Goal: Transaction & Acquisition: Book appointment/travel/reservation

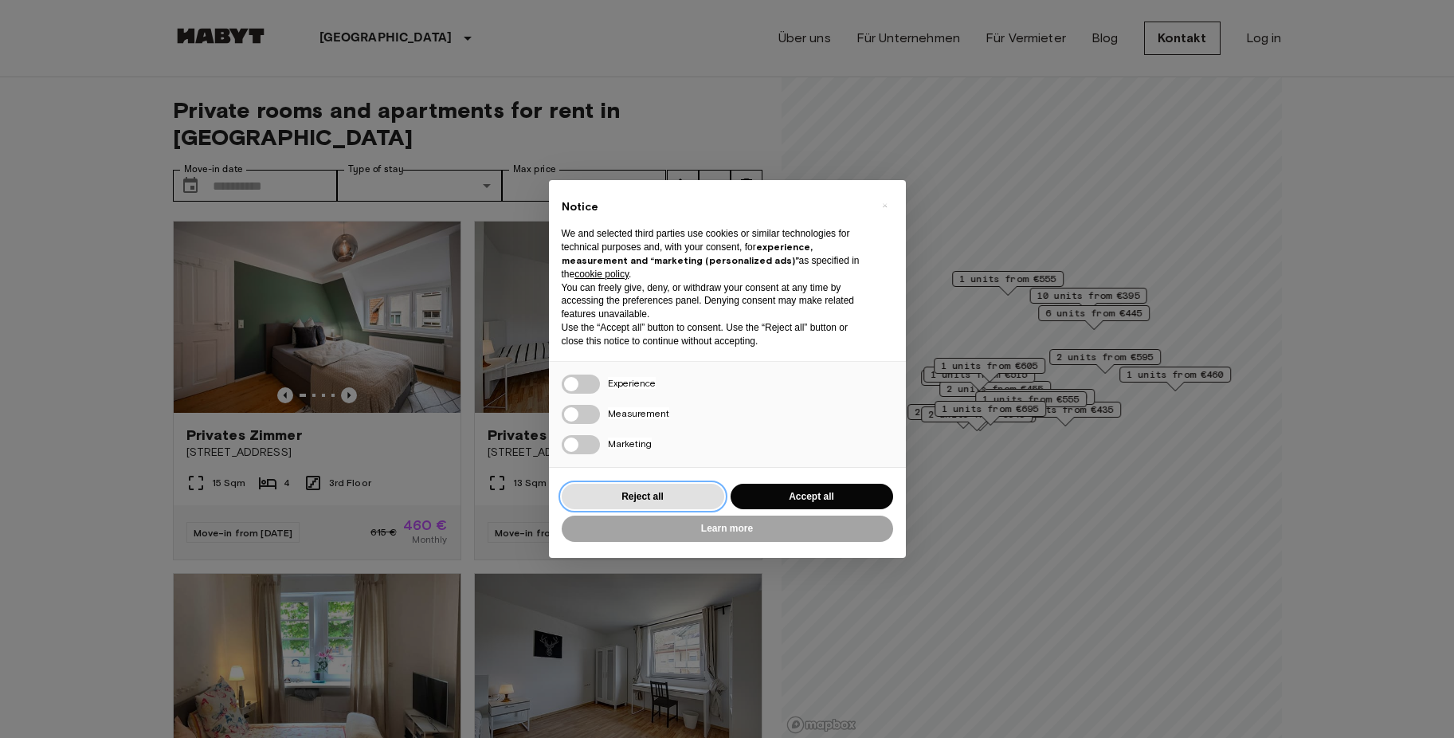
click at [684, 501] on button "Reject all" at bounding box center [643, 497] width 163 height 26
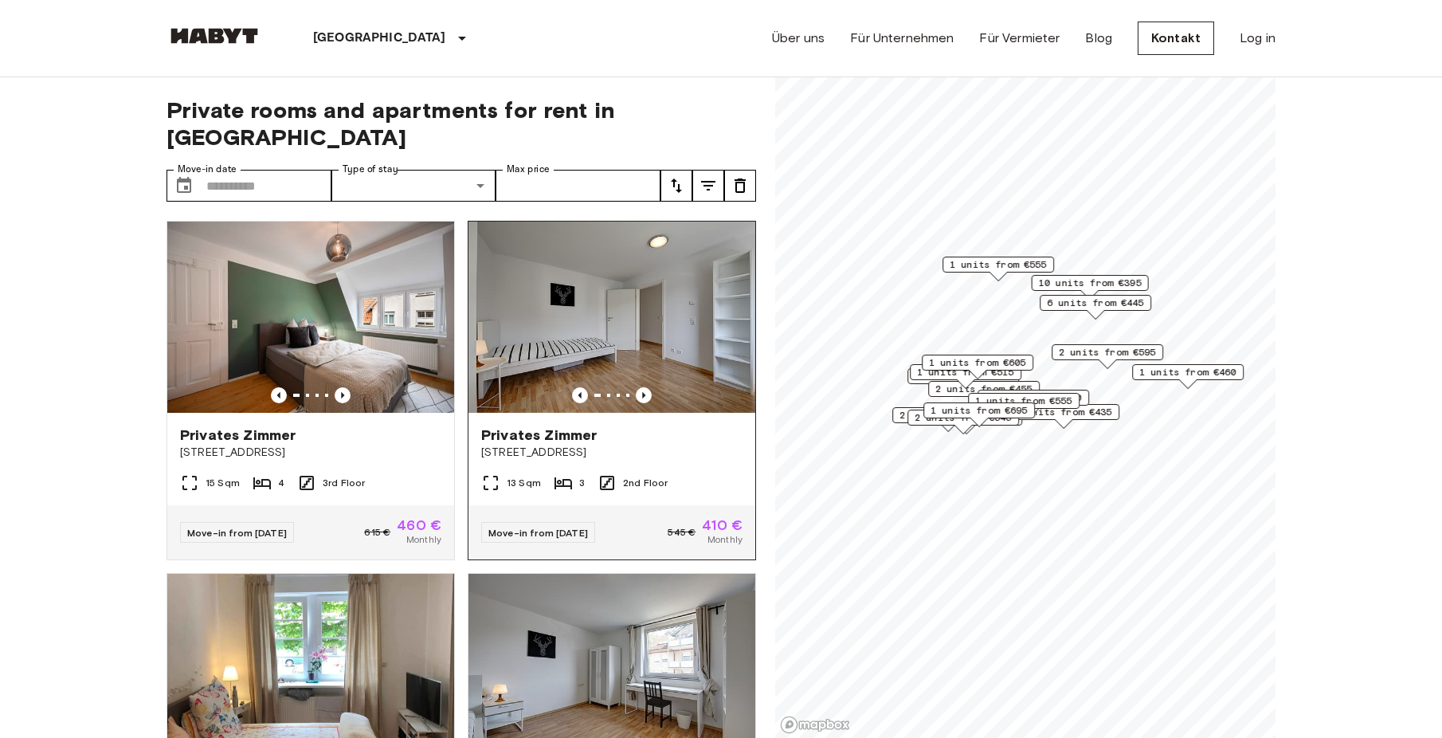
click at [664, 505] on div "Move-in from 20 Sep 25 545 € 410 € Monthly" at bounding box center [611, 532] width 287 height 54
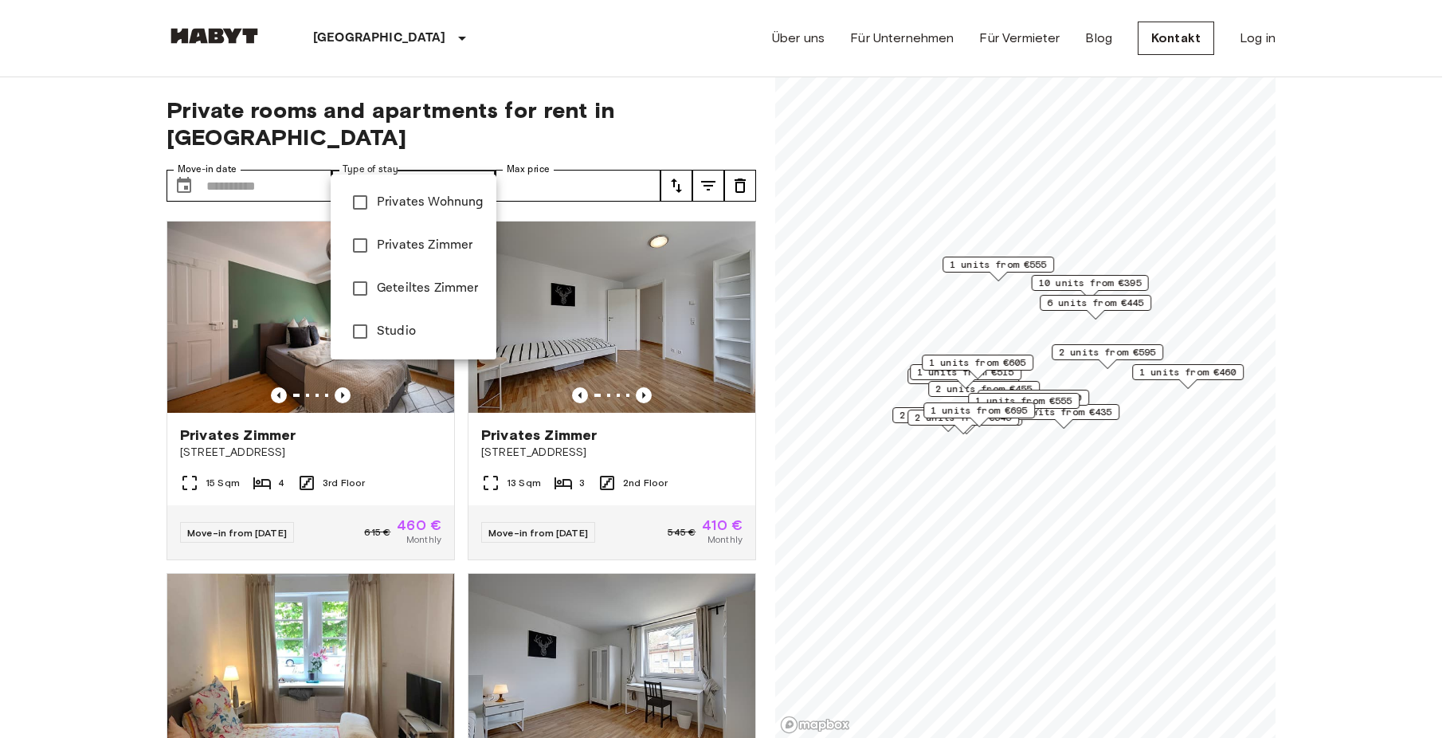
type input "**********"
type input "******"
click at [682, 160] on div at bounding box center [727, 369] width 1454 height 738
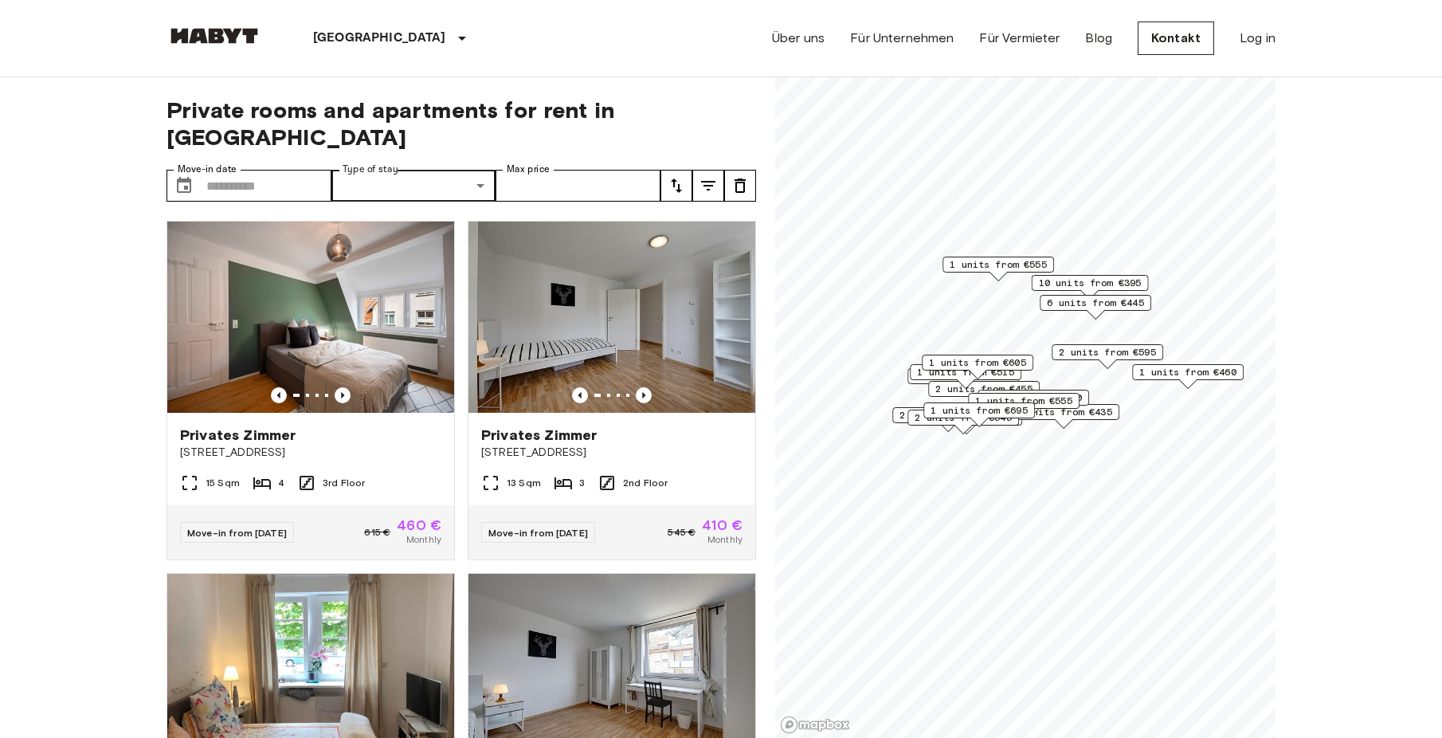
click at [674, 178] on icon "tune" at bounding box center [676, 185] width 11 height 14
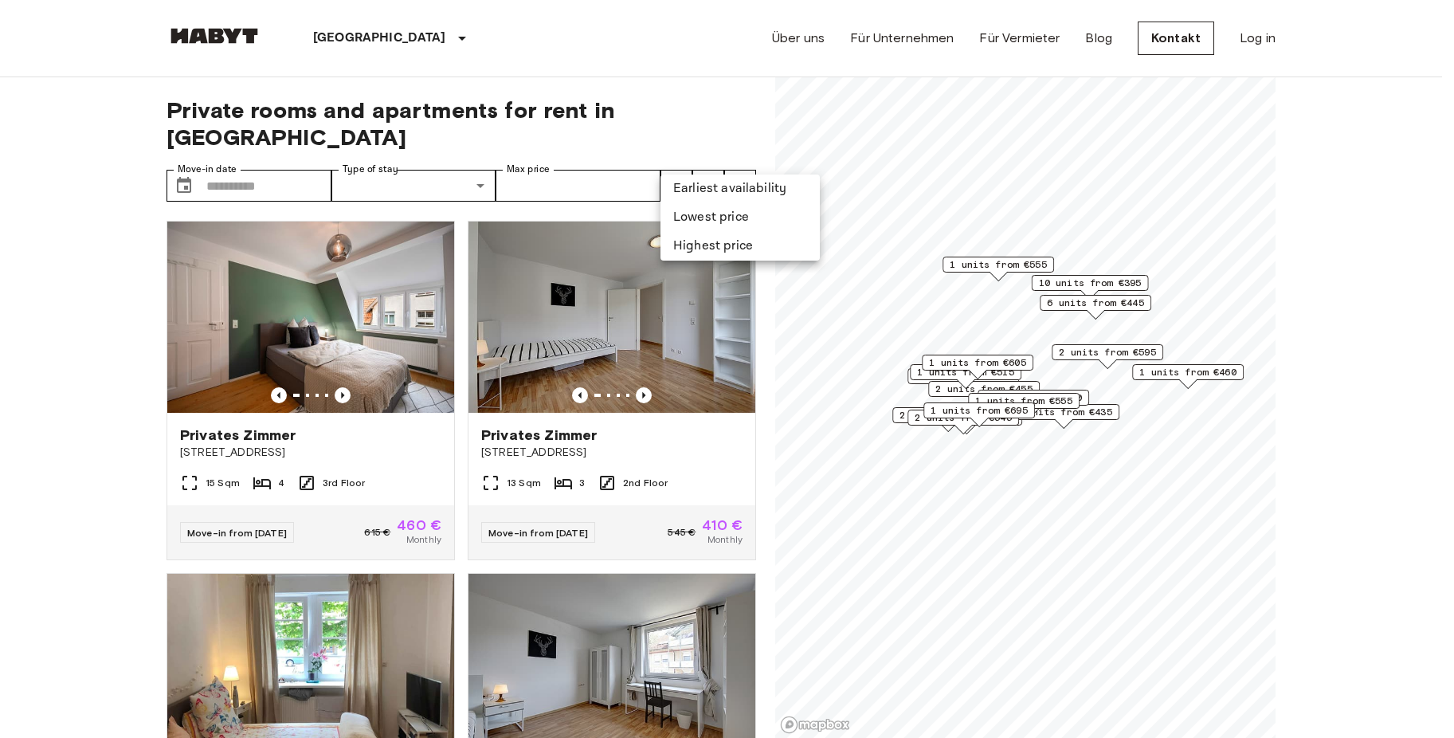
click at [707, 226] on li "Lowest price" at bounding box center [739, 217] width 159 height 29
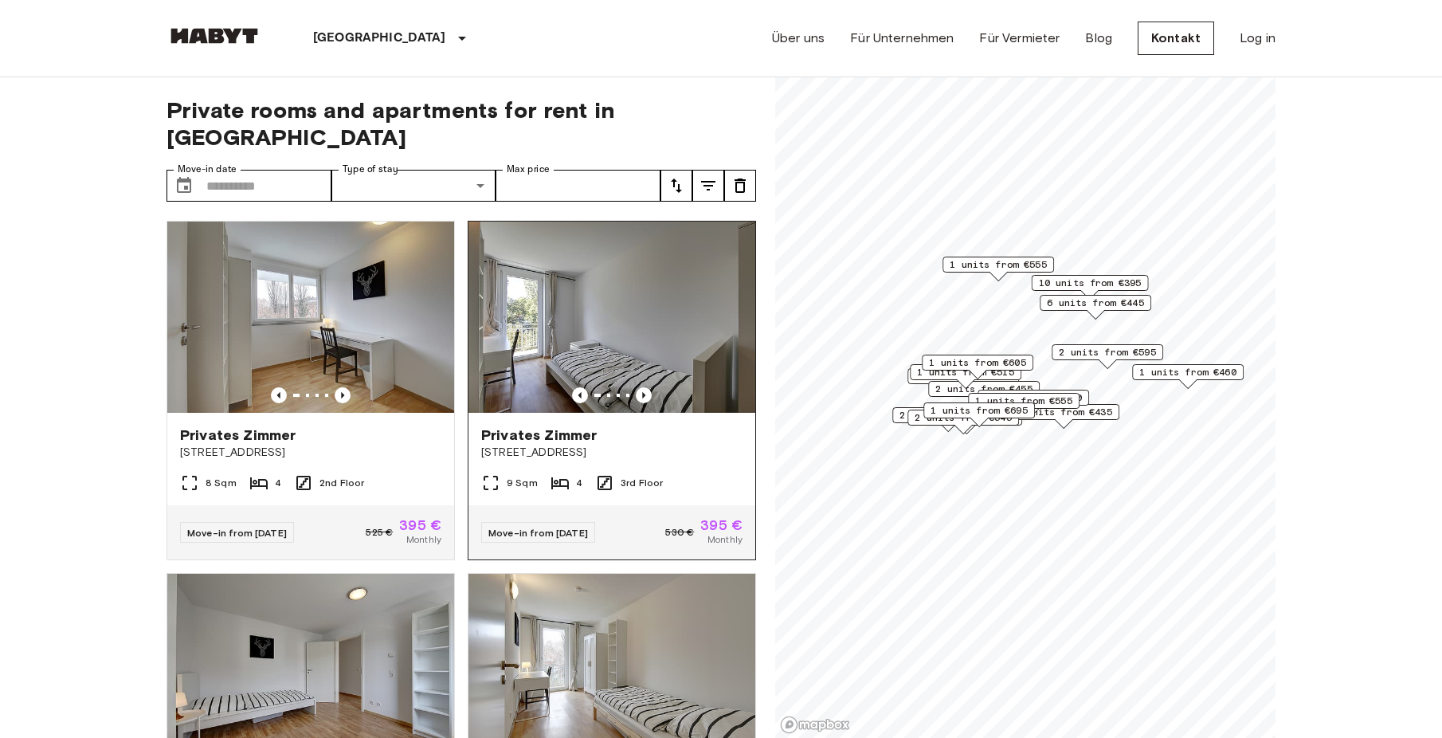
click at [704, 225] on img at bounding box center [611, 316] width 287 height 191
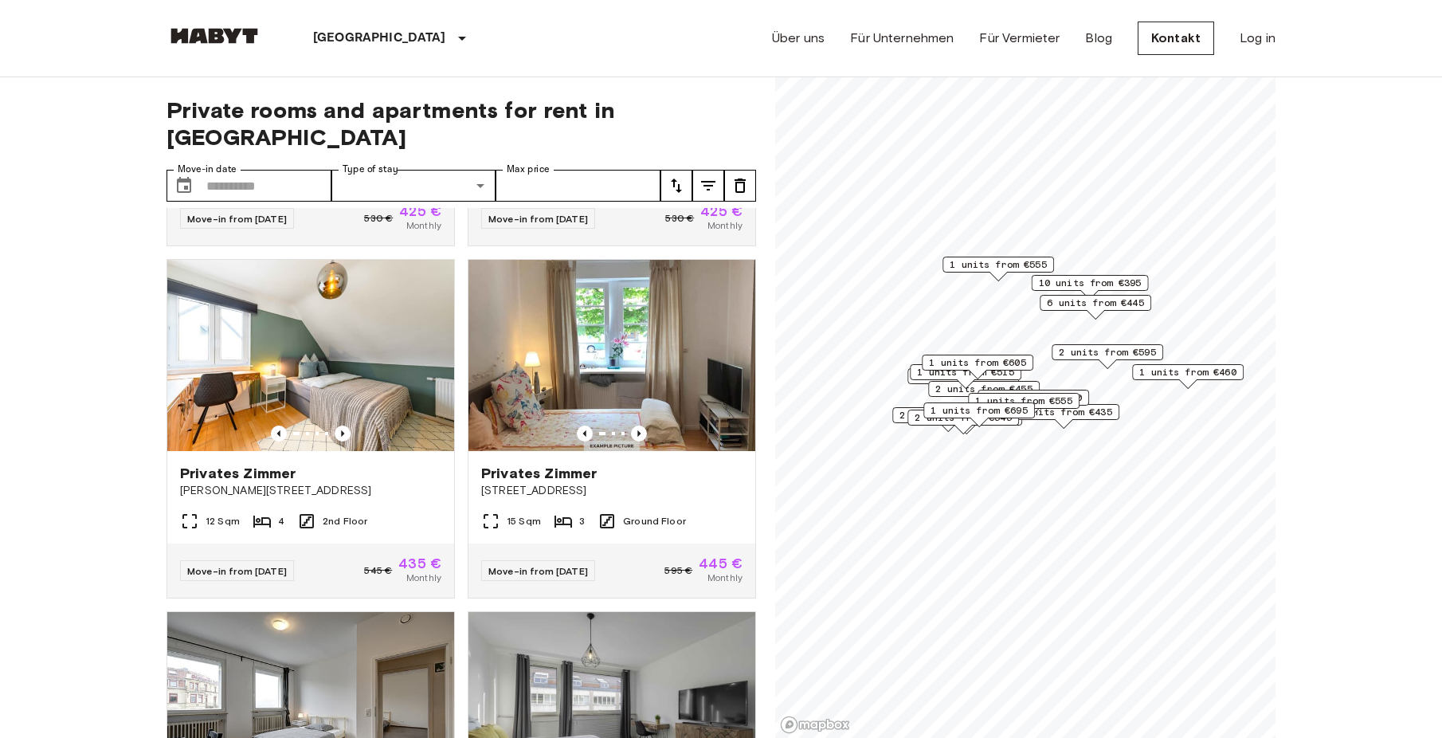
scroll to position [1016, 0]
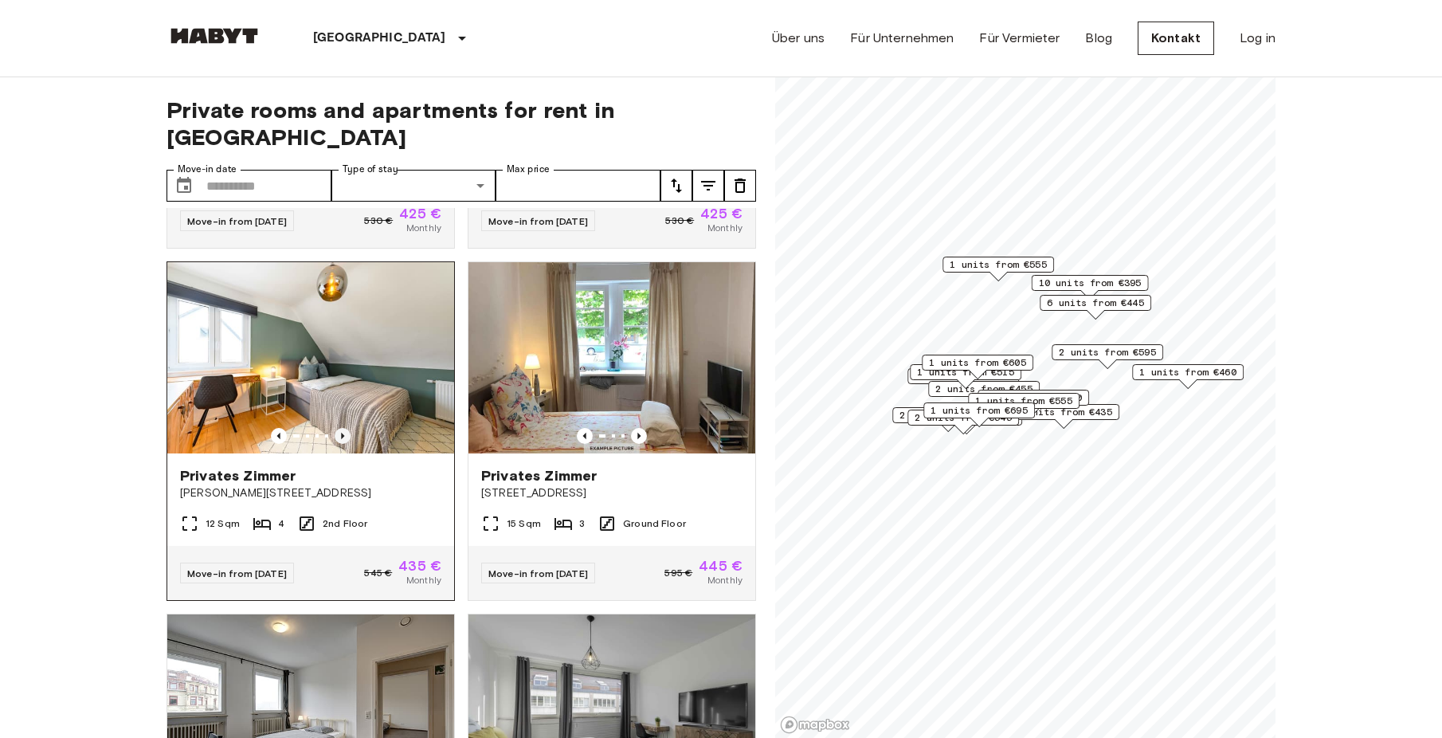
click at [335, 428] on icon "Previous image" at bounding box center [343, 436] width 16 height 16
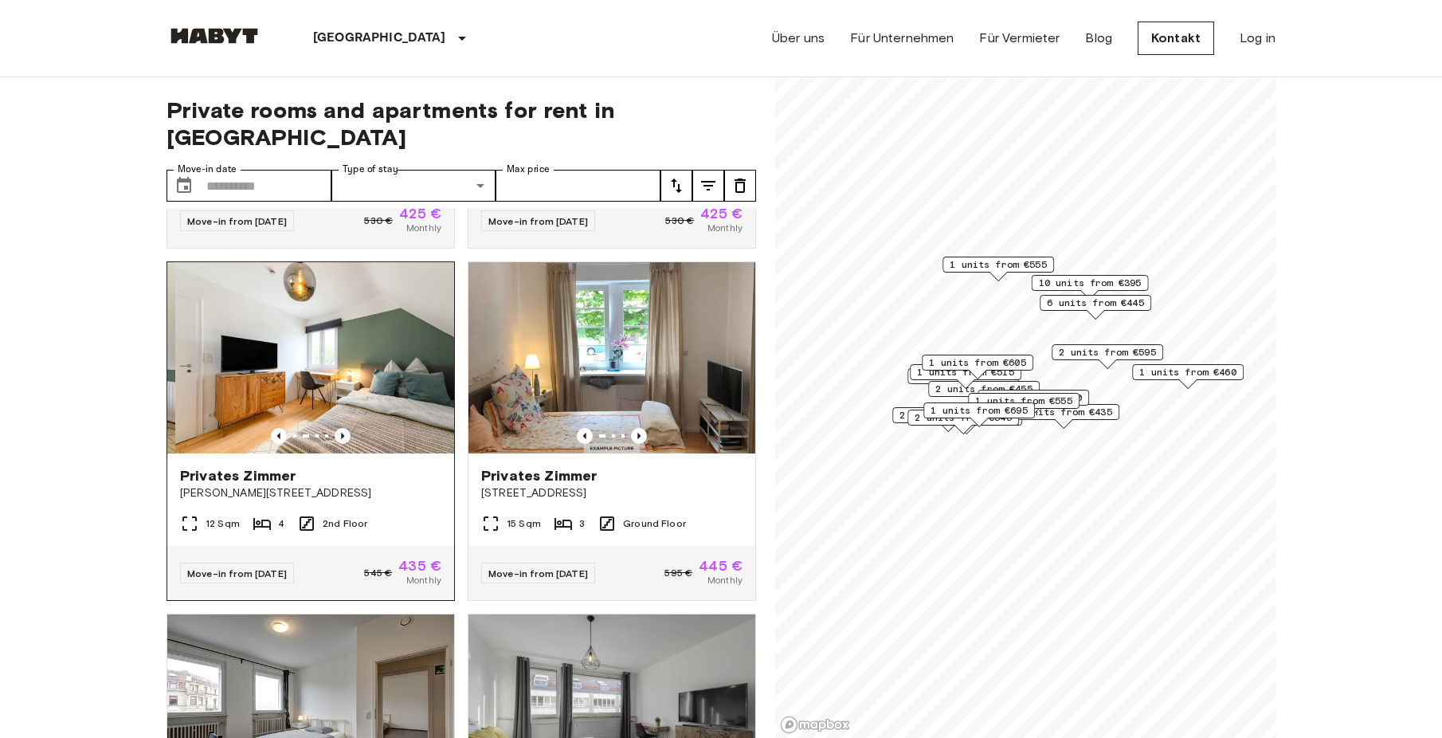
click at [335, 428] on icon "Previous image" at bounding box center [343, 436] width 16 height 16
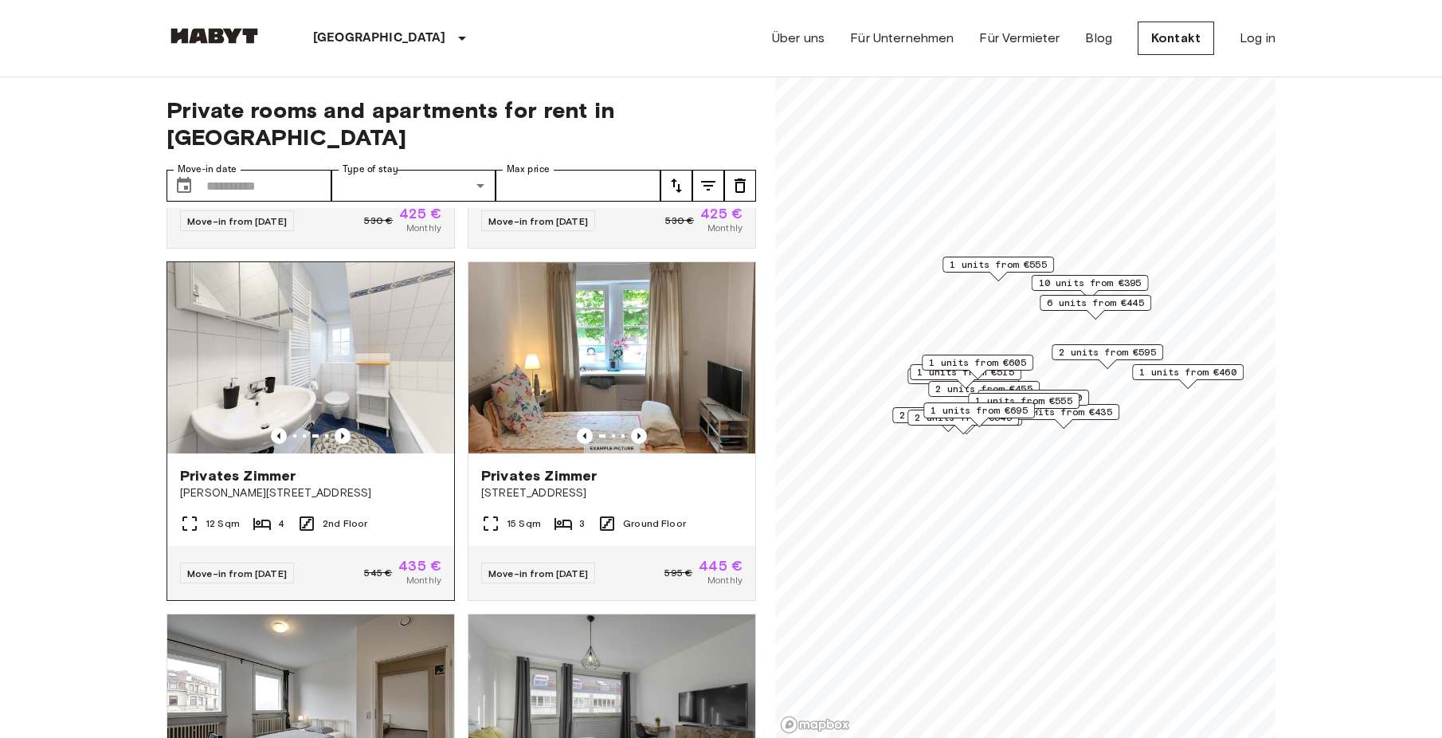
click at [252, 468] on span "Privates Zimmer" at bounding box center [238, 475] width 116 height 19
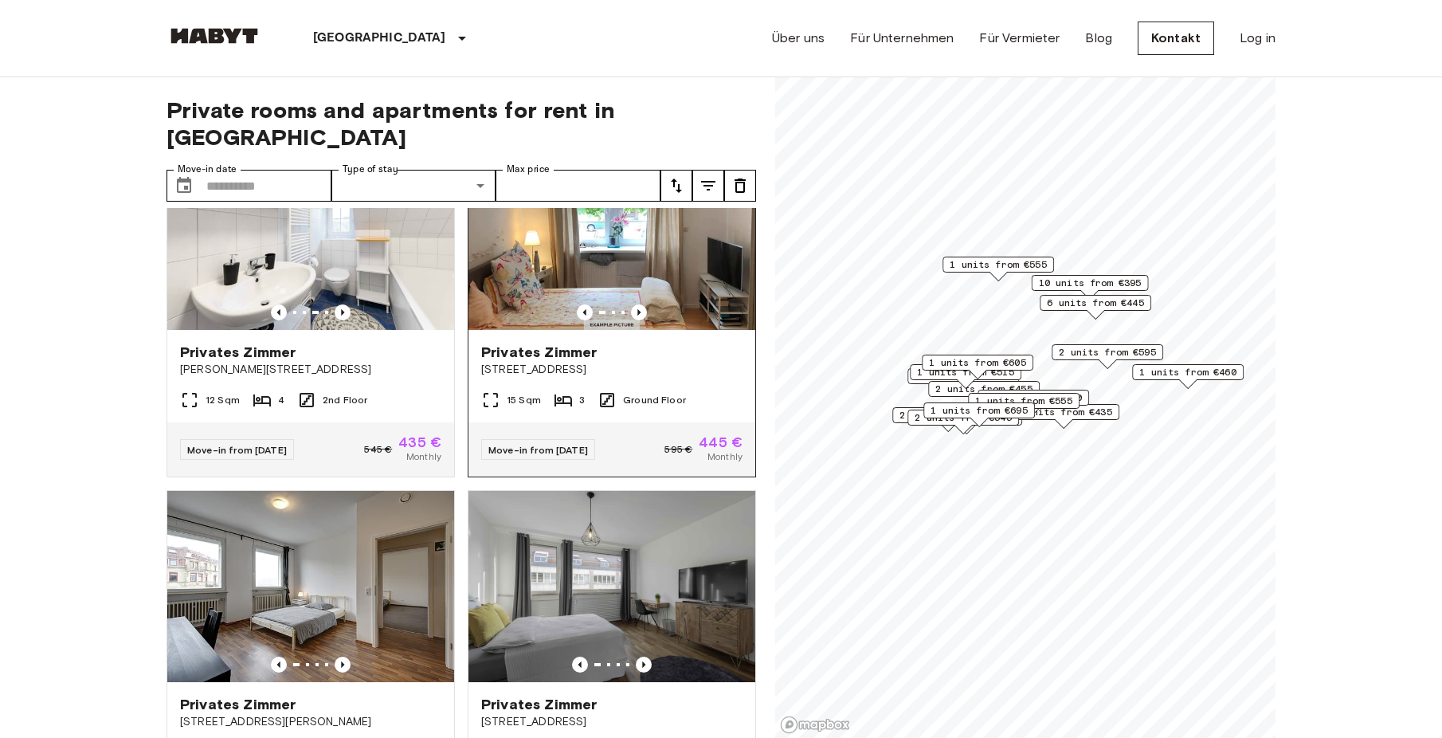
scroll to position [1093, 0]
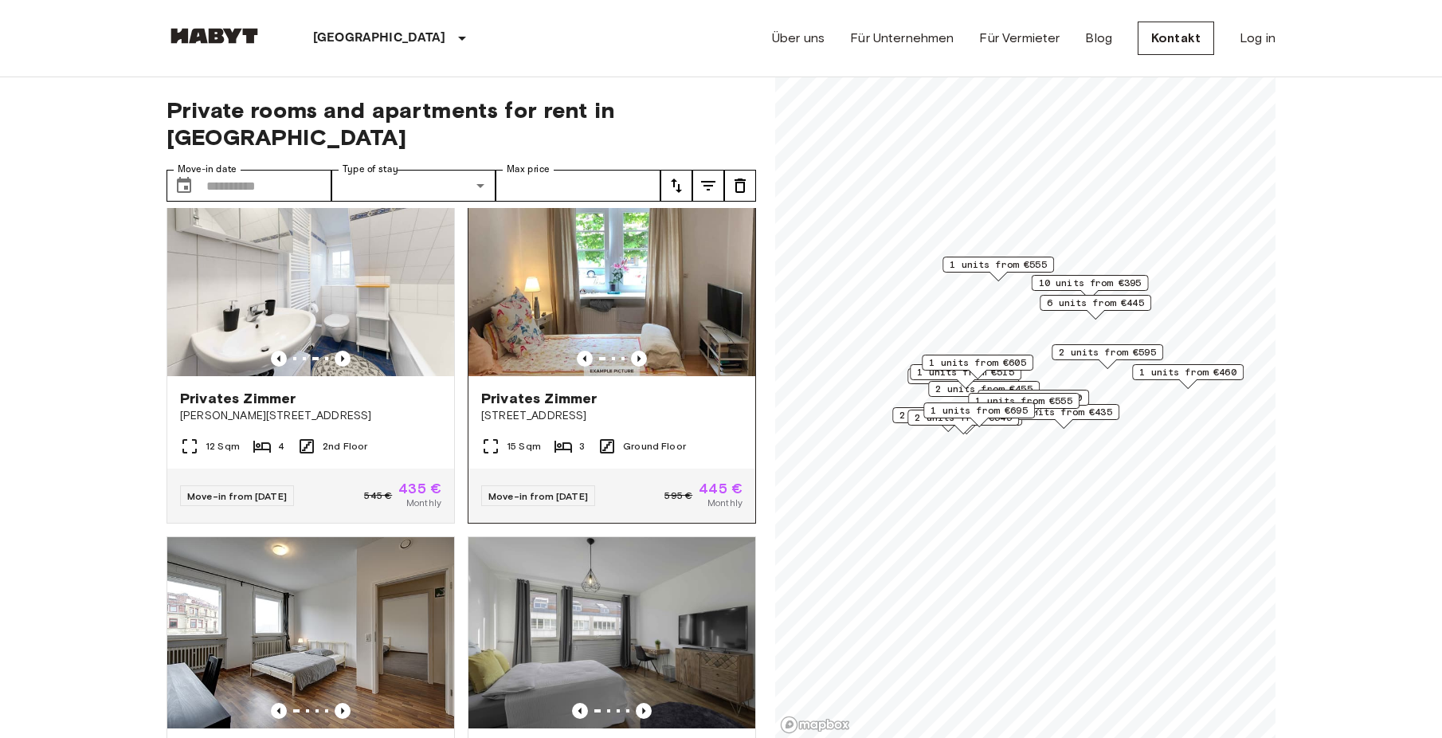
click at [618, 351] on div at bounding box center [611, 359] width 287 height 16
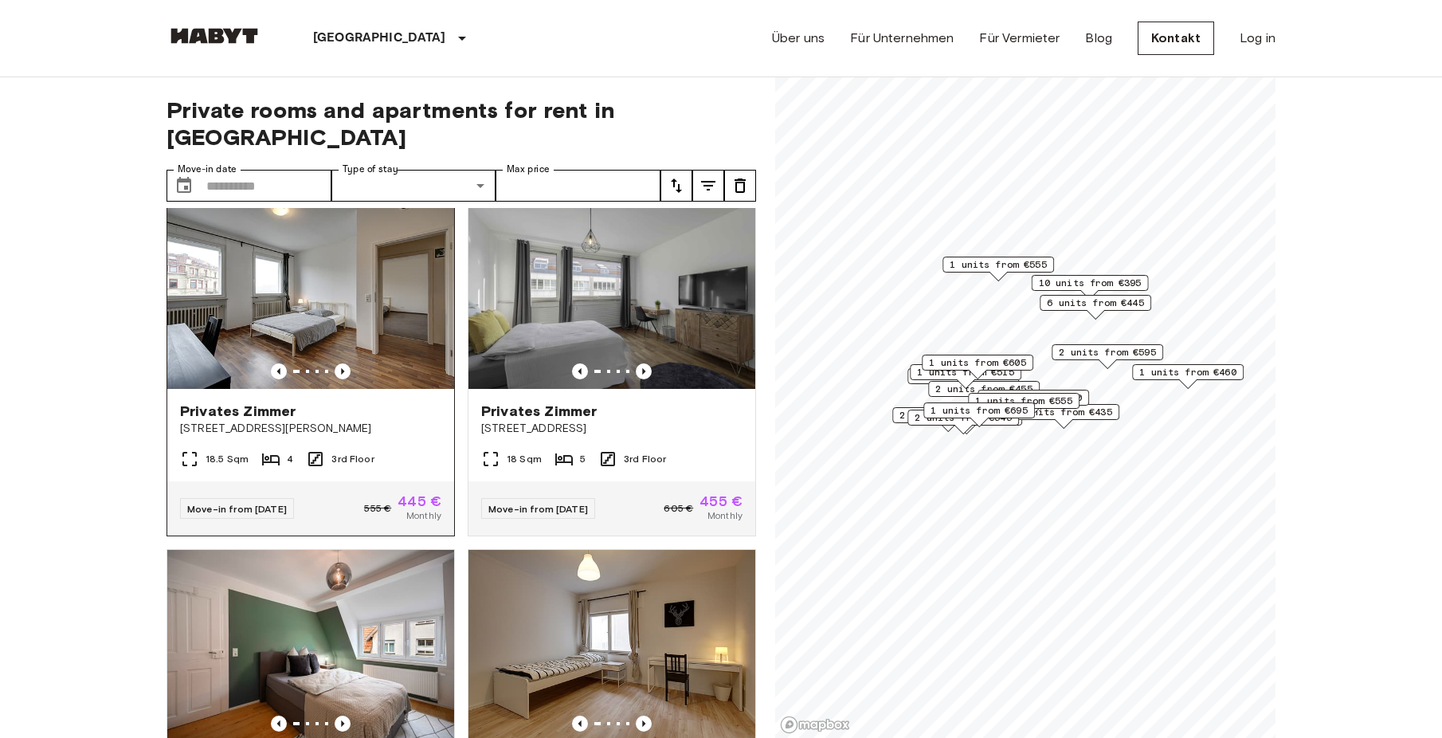
click at [263, 404] on span "Privates Zimmer" at bounding box center [238, 411] width 116 height 19
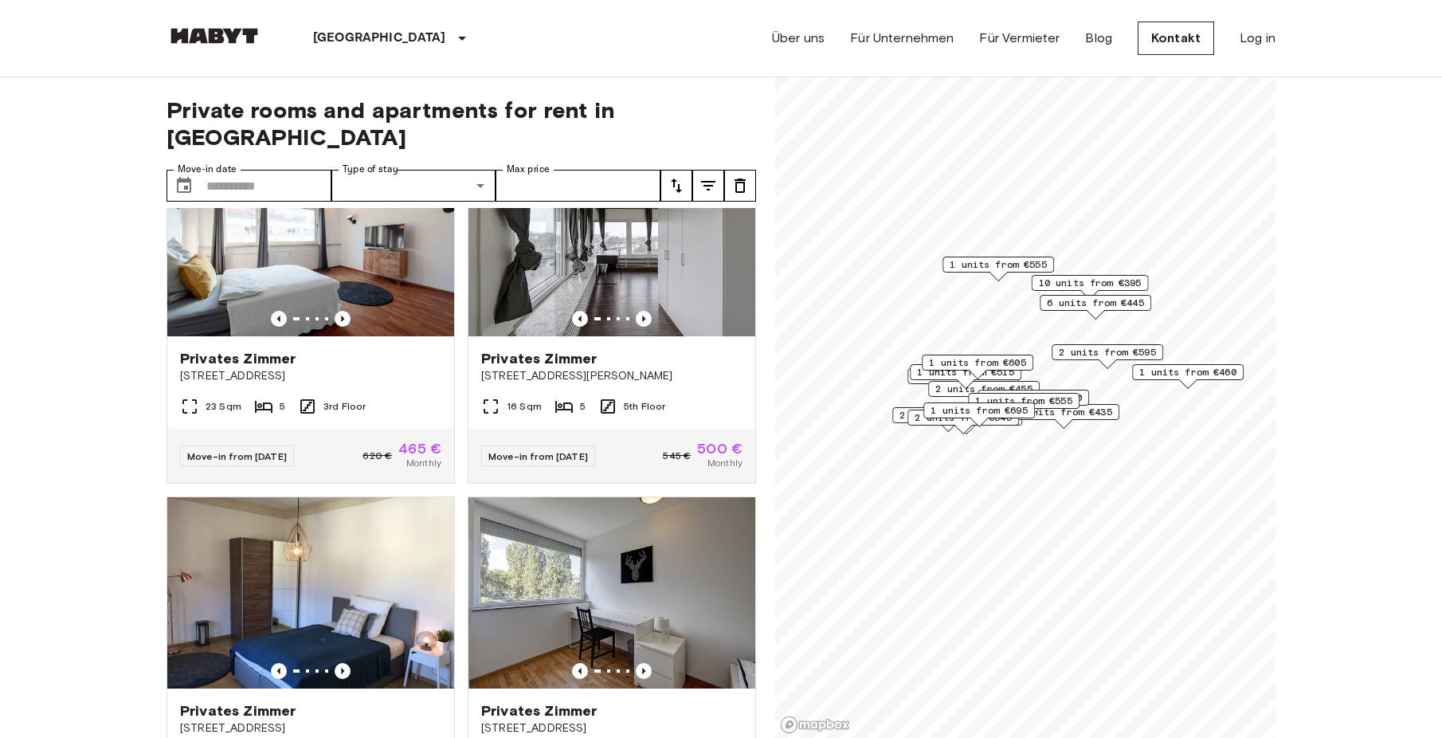
scroll to position [2190, 0]
click at [281, 367] on span "Privates Zimmer" at bounding box center [238, 357] width 116 height 19
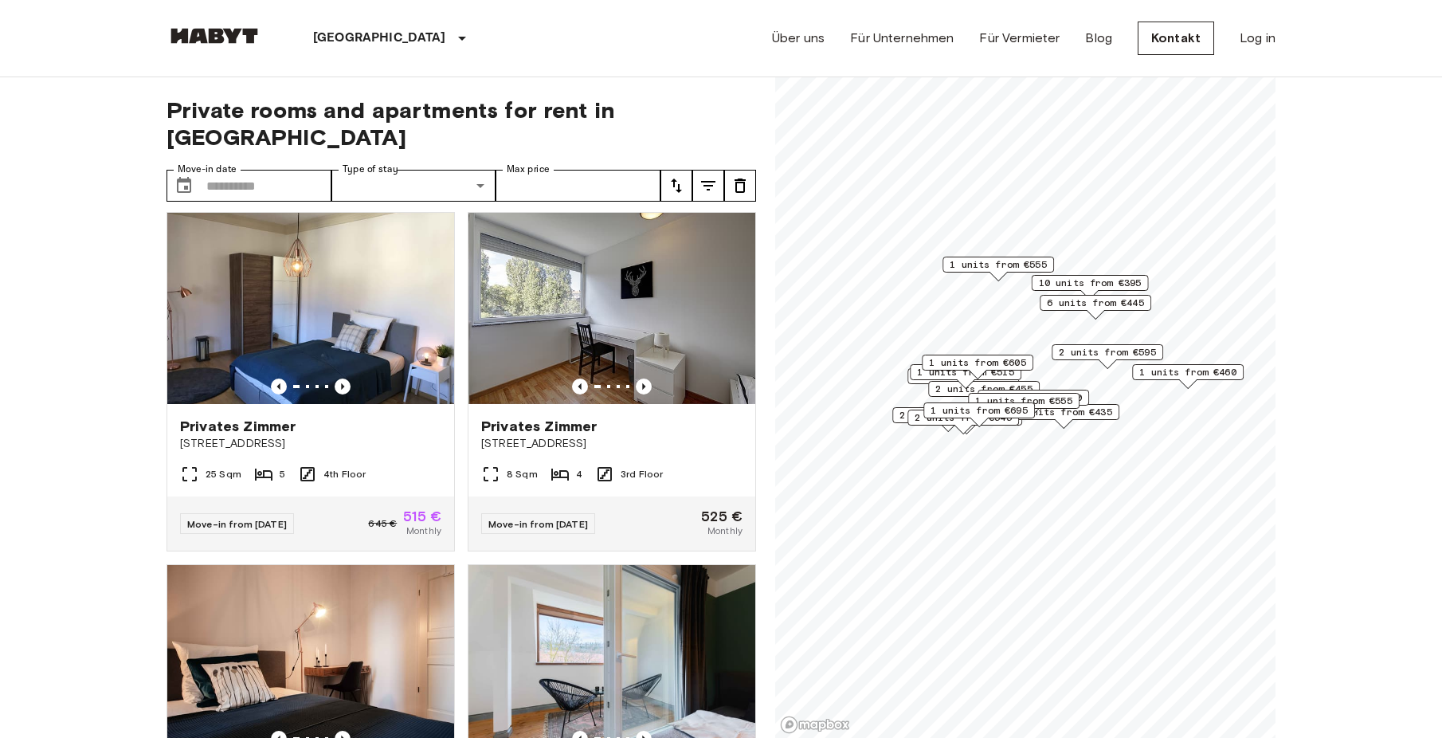
scroll to position [2475, 0]
click at [261, 435] on span "Privates Zimmer" at bounding box center [238, 425] width 116 height 19
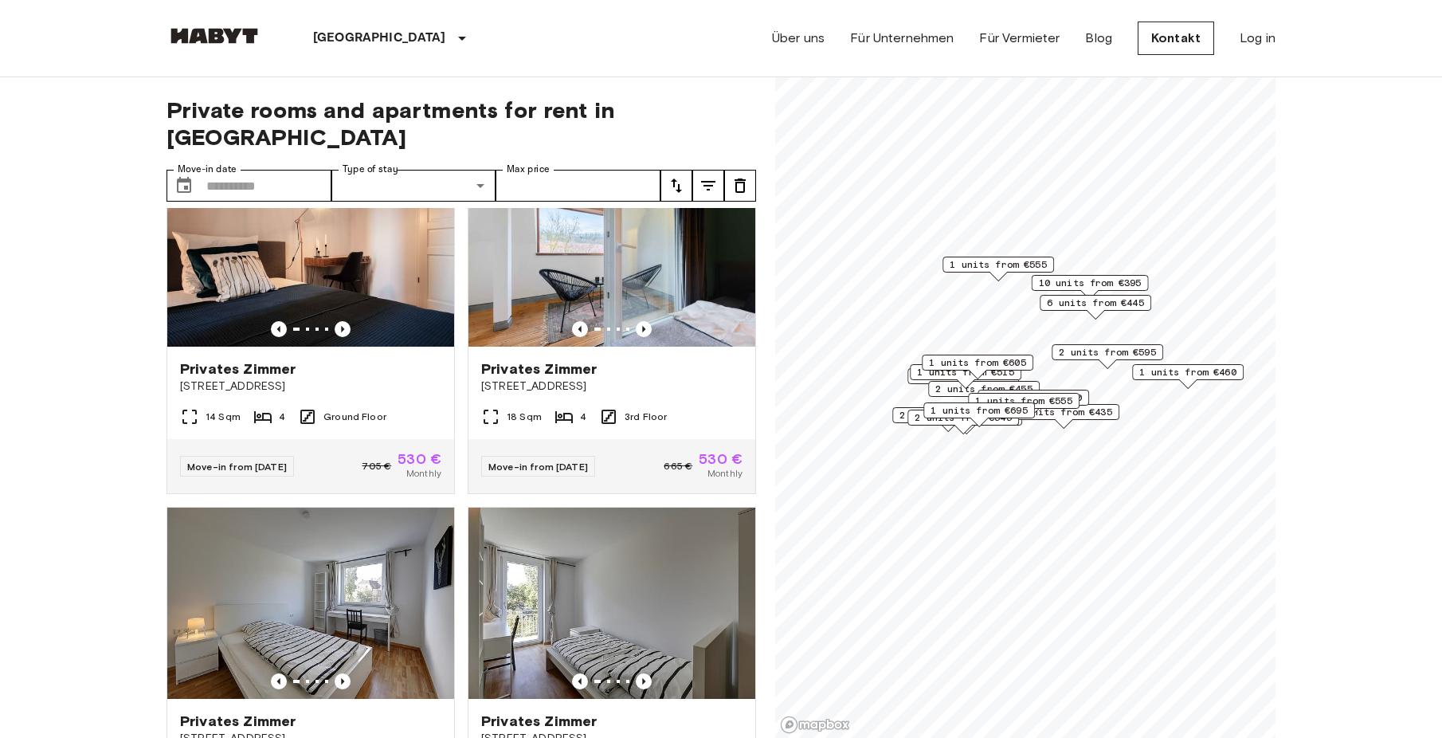
scroll to position [2904, 0]
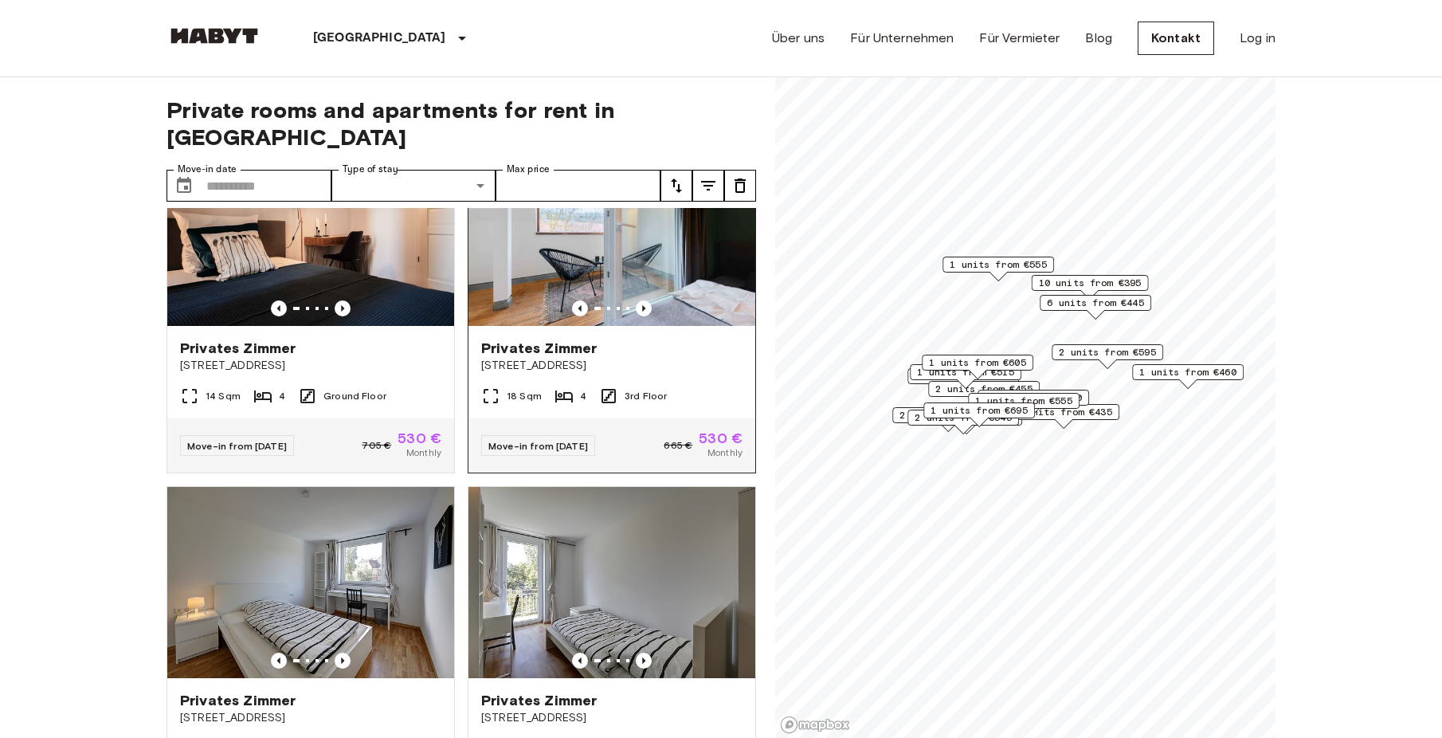
click at [606, 358] on div "Privates Zimmer" at bounding box center [611, 348] width 261 height 19
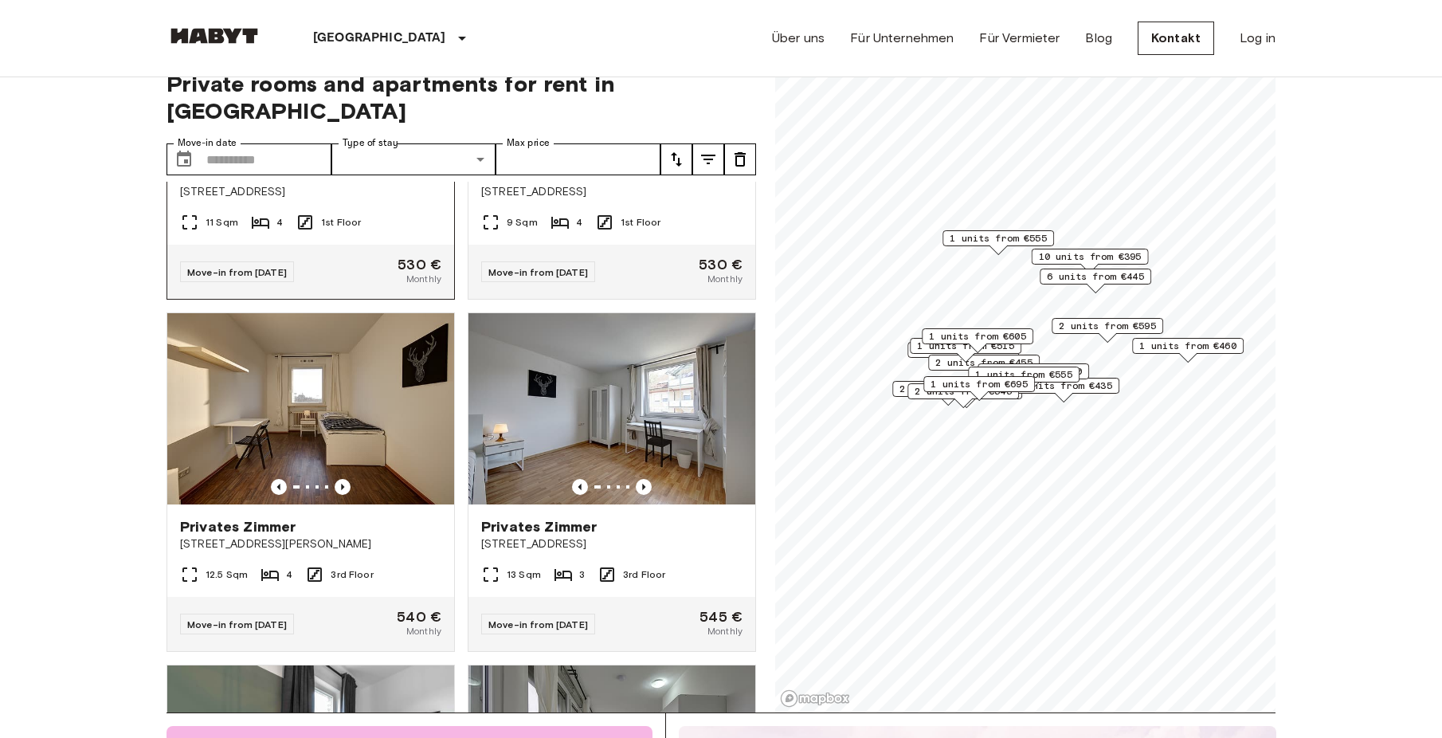
scroll to position [3428, 0]
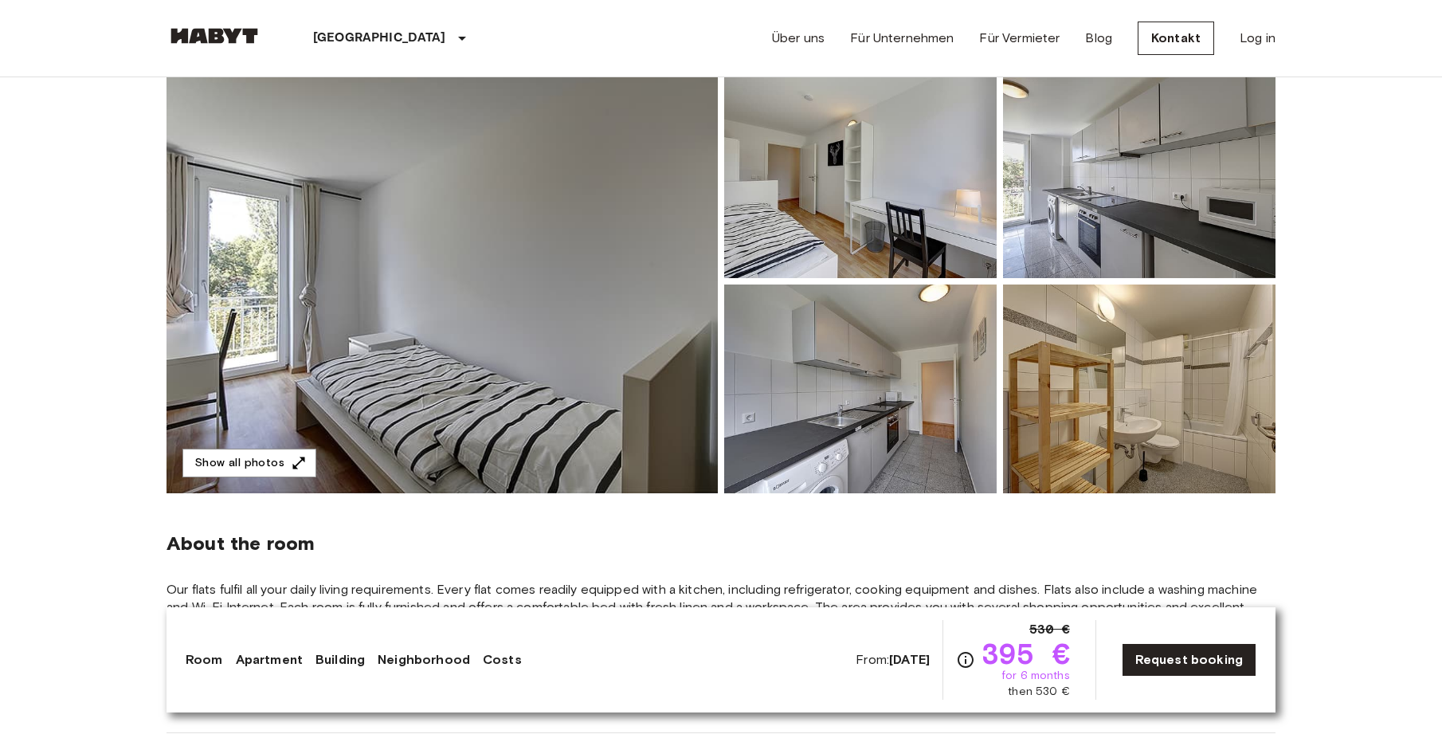
scroll to position [167, 0]
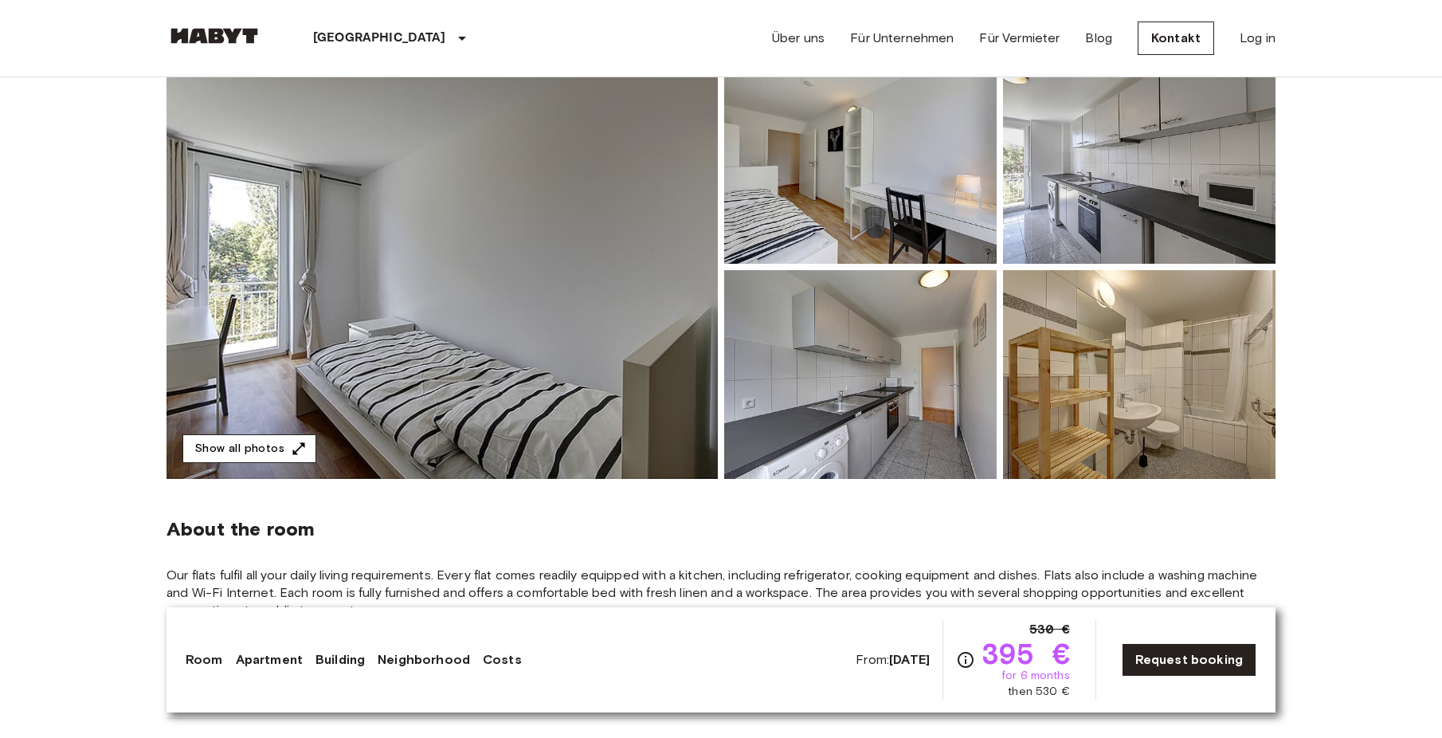
click at [265, 453] on button "Show all photos" at bounding box center [249, 448] width 134 height 29
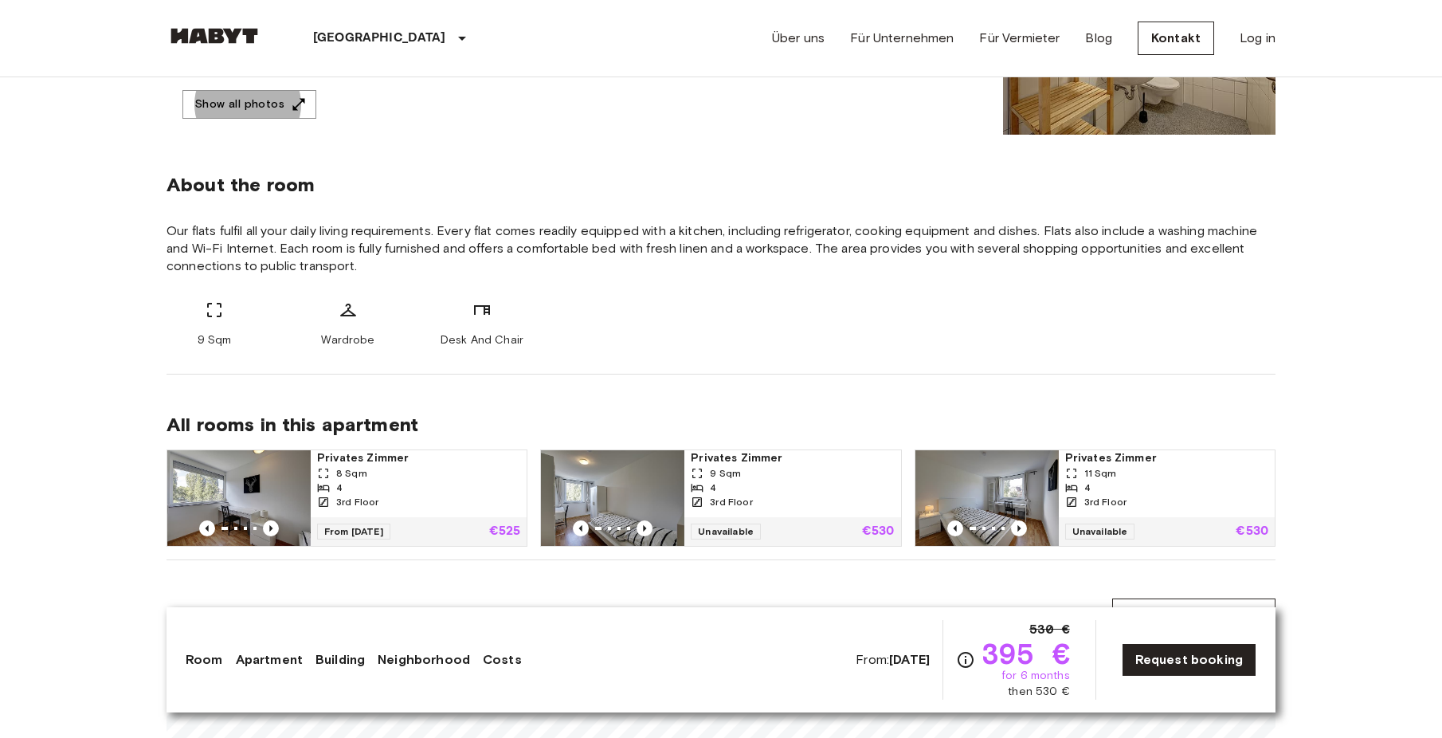
scroll to position [0, 0]
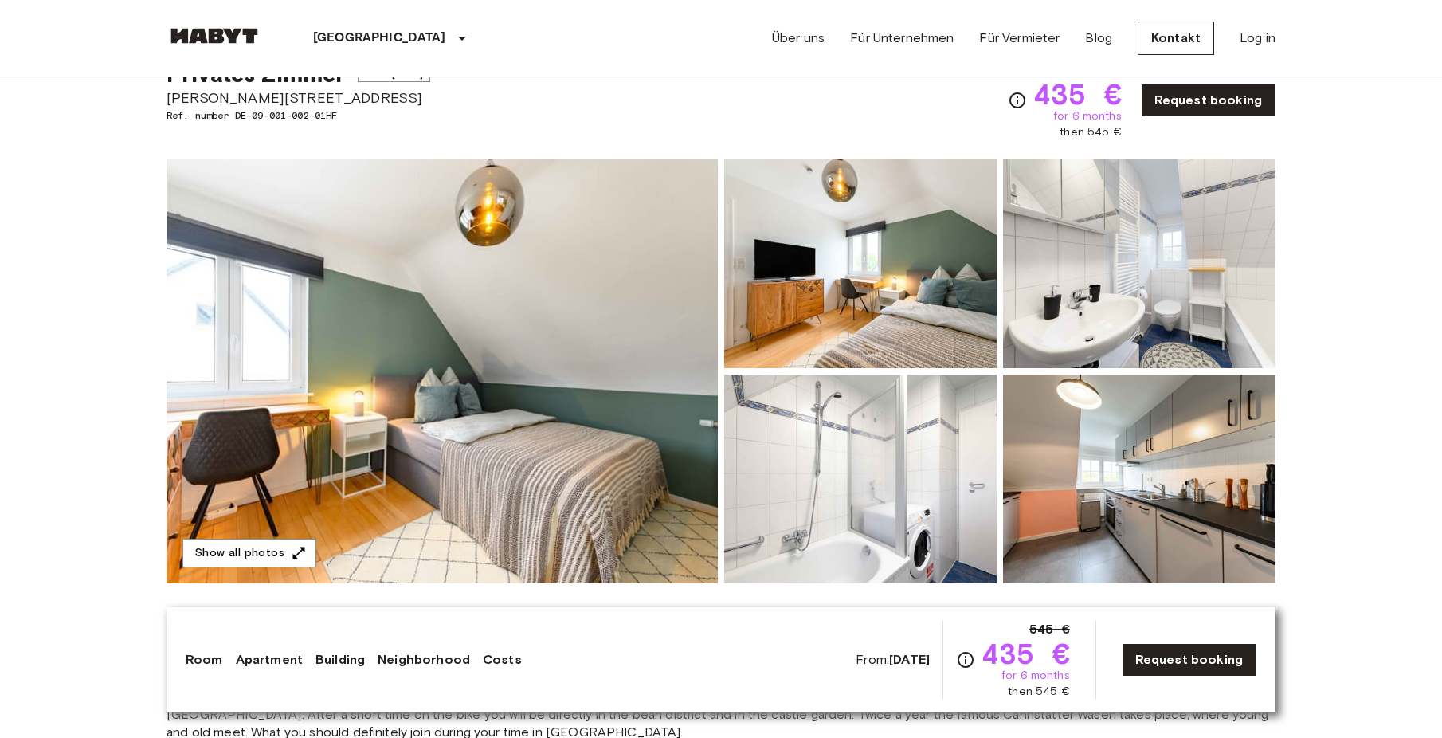
scroll to position [62, 0]
click at [278, 552] on button "Show all photos" at bounding box center [249, 553] width 134 height 29
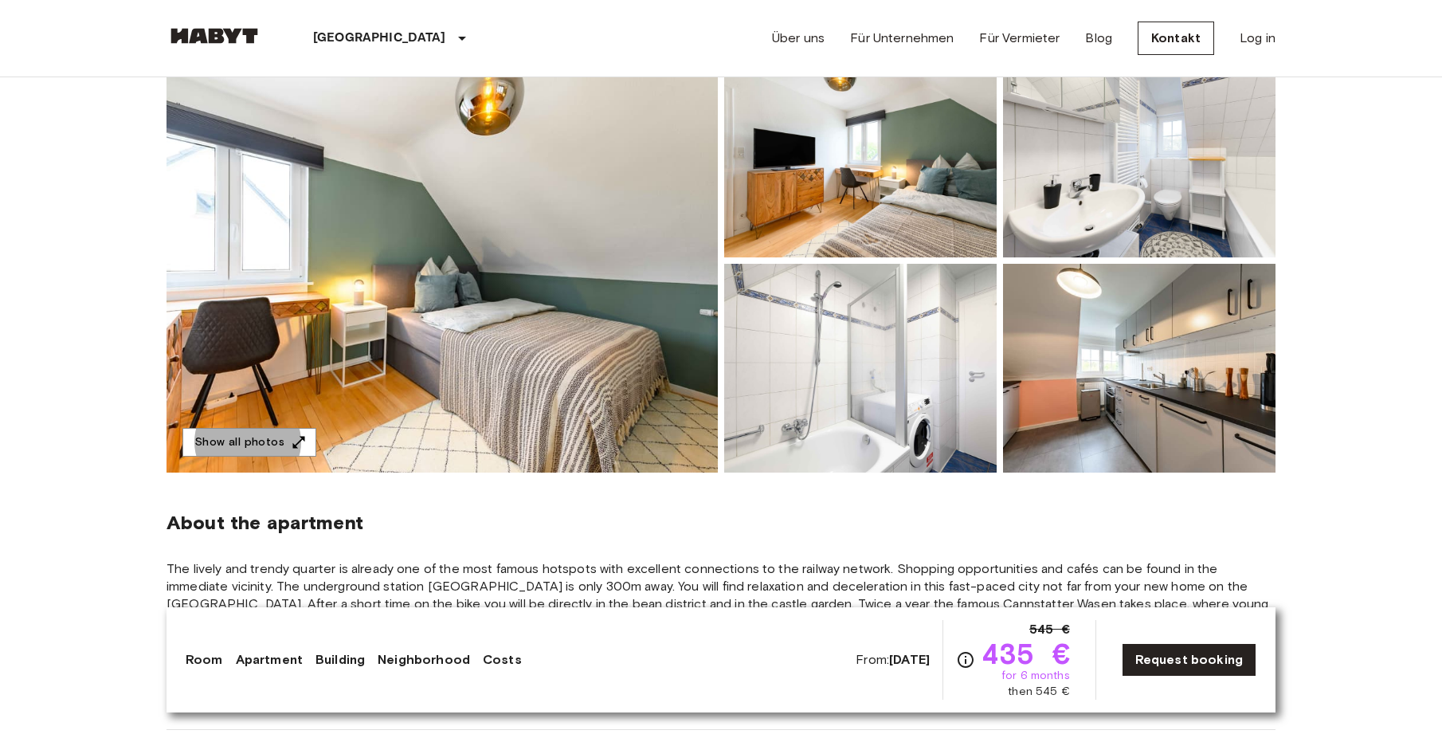
scroll to position [0, 0]
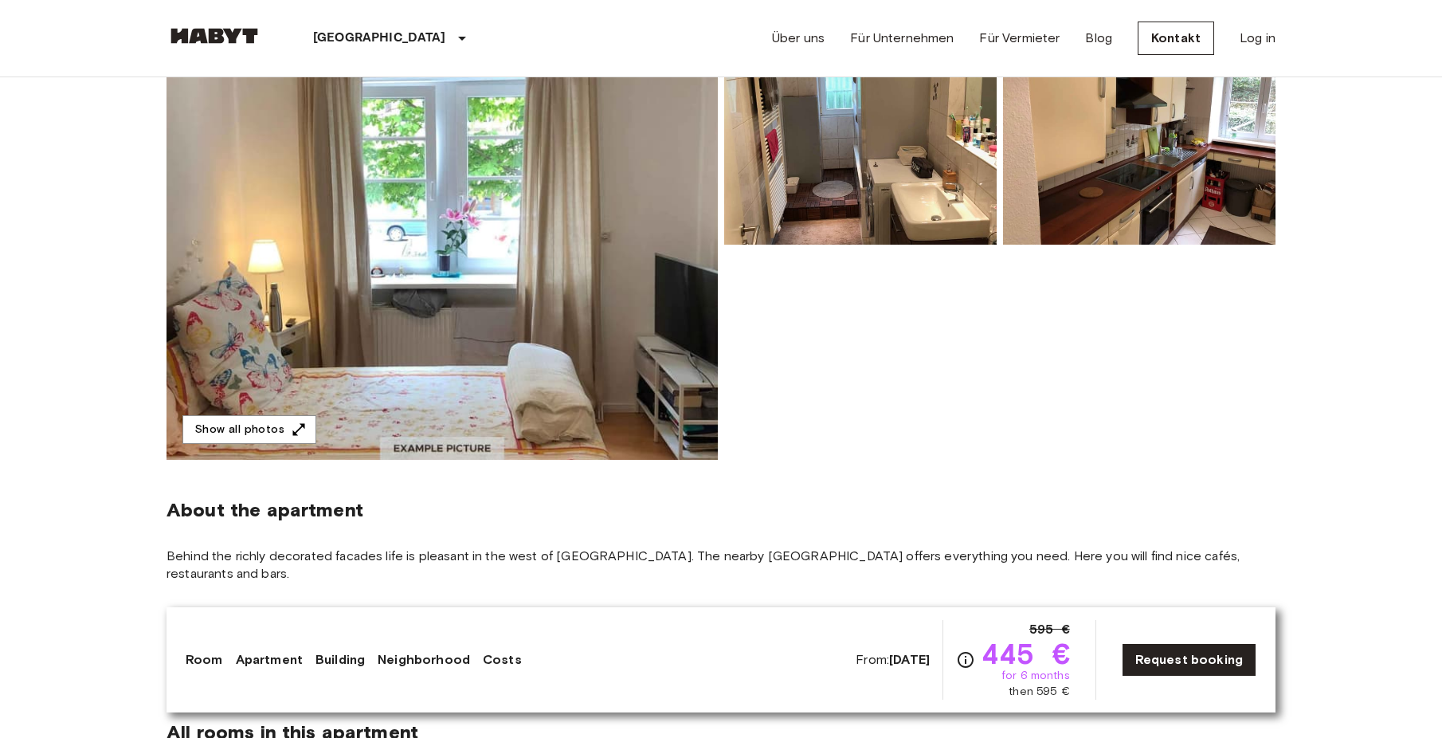
scroll to position [186, 0]
click at [265, 424] on button "Show all photos" at bounding box center [249, 430] width 134 height 29
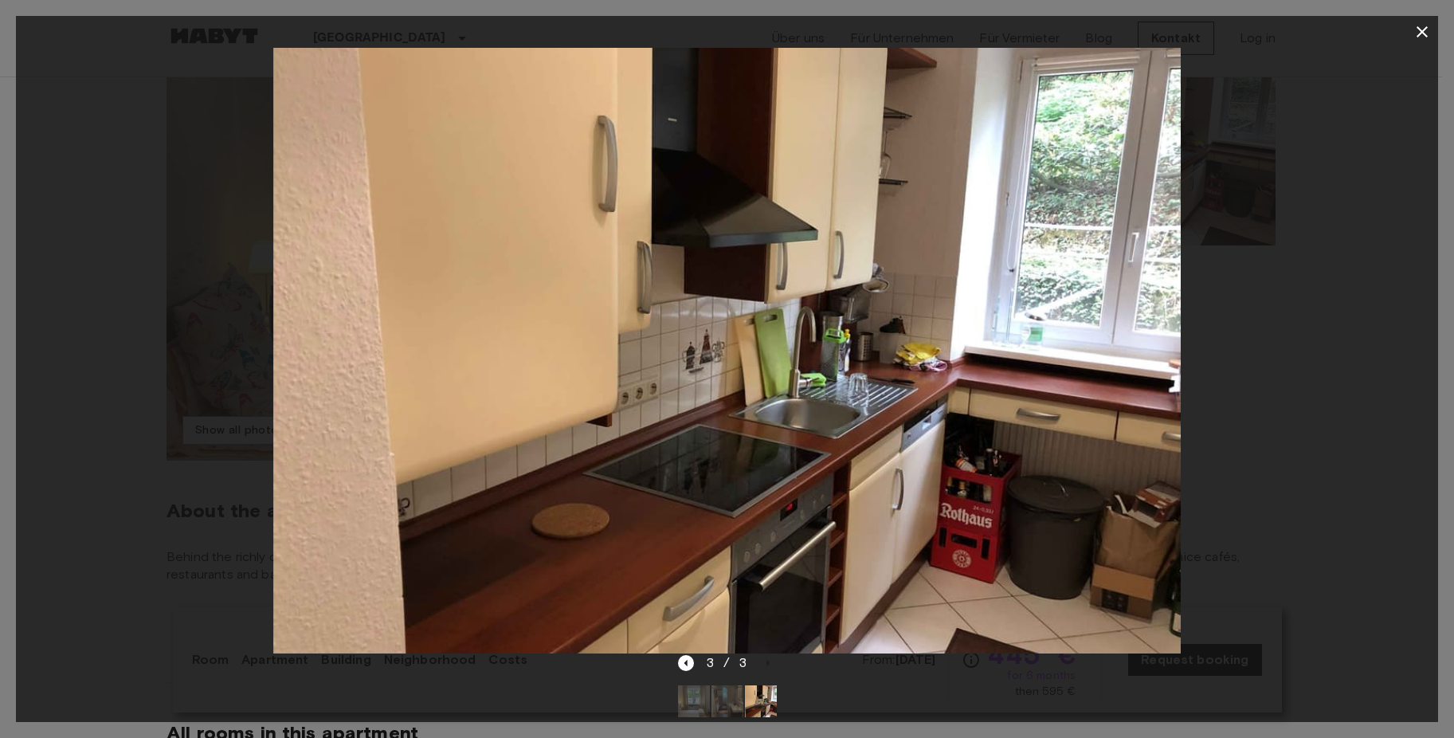
click at [130, 246] on div at bounding box center [727, 351] width 1422 height 606
click at [1425, 27] on icon "button" at bounding box center [1422, 31] width 19 height 19
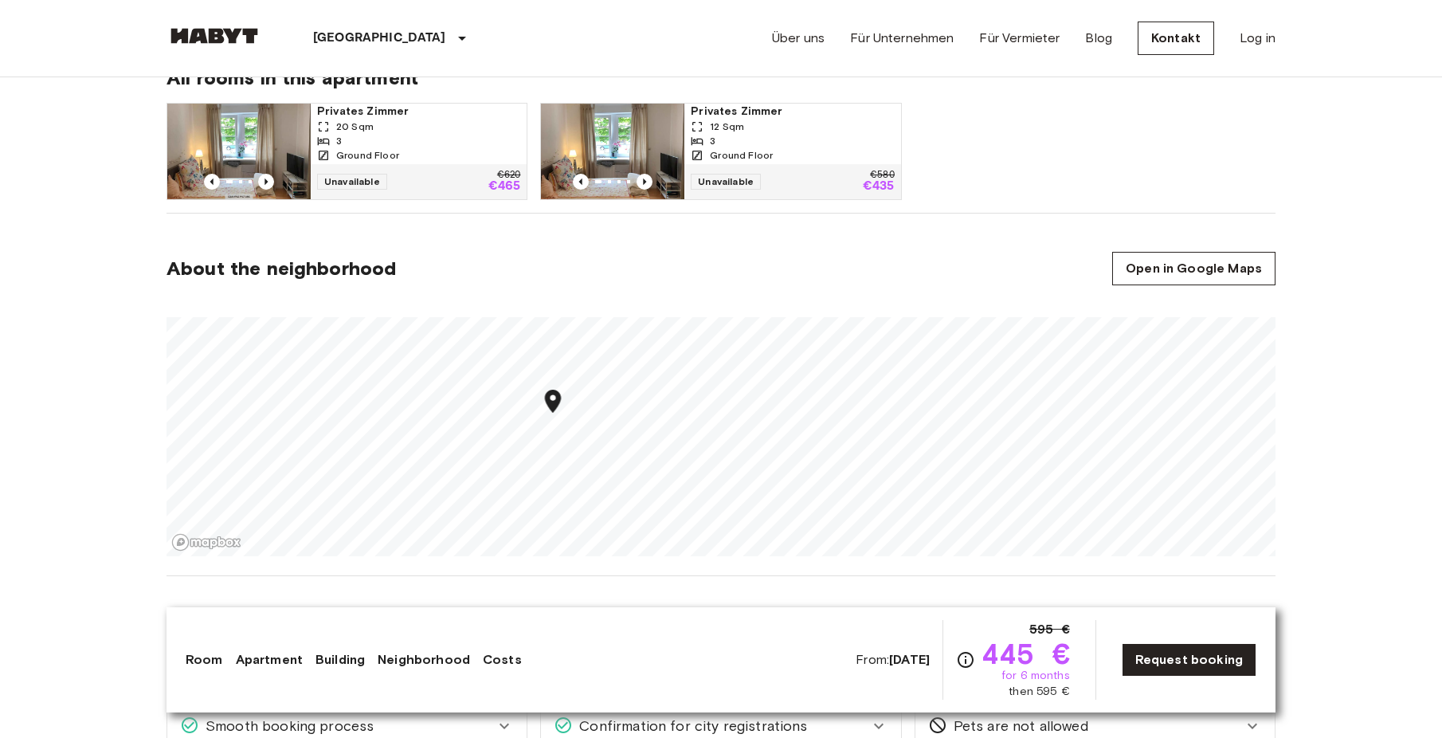
scroll to position [839, 0]
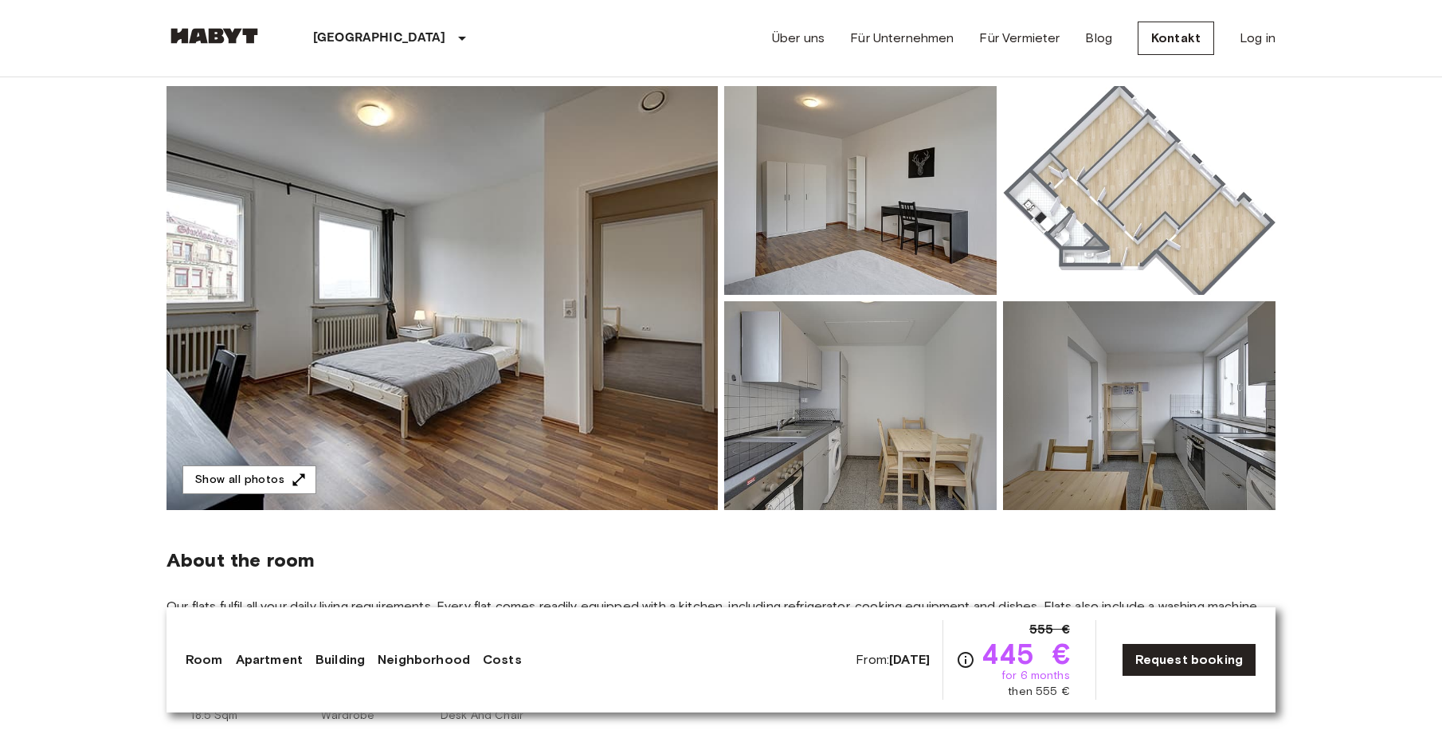
scroll to position [138, 0]
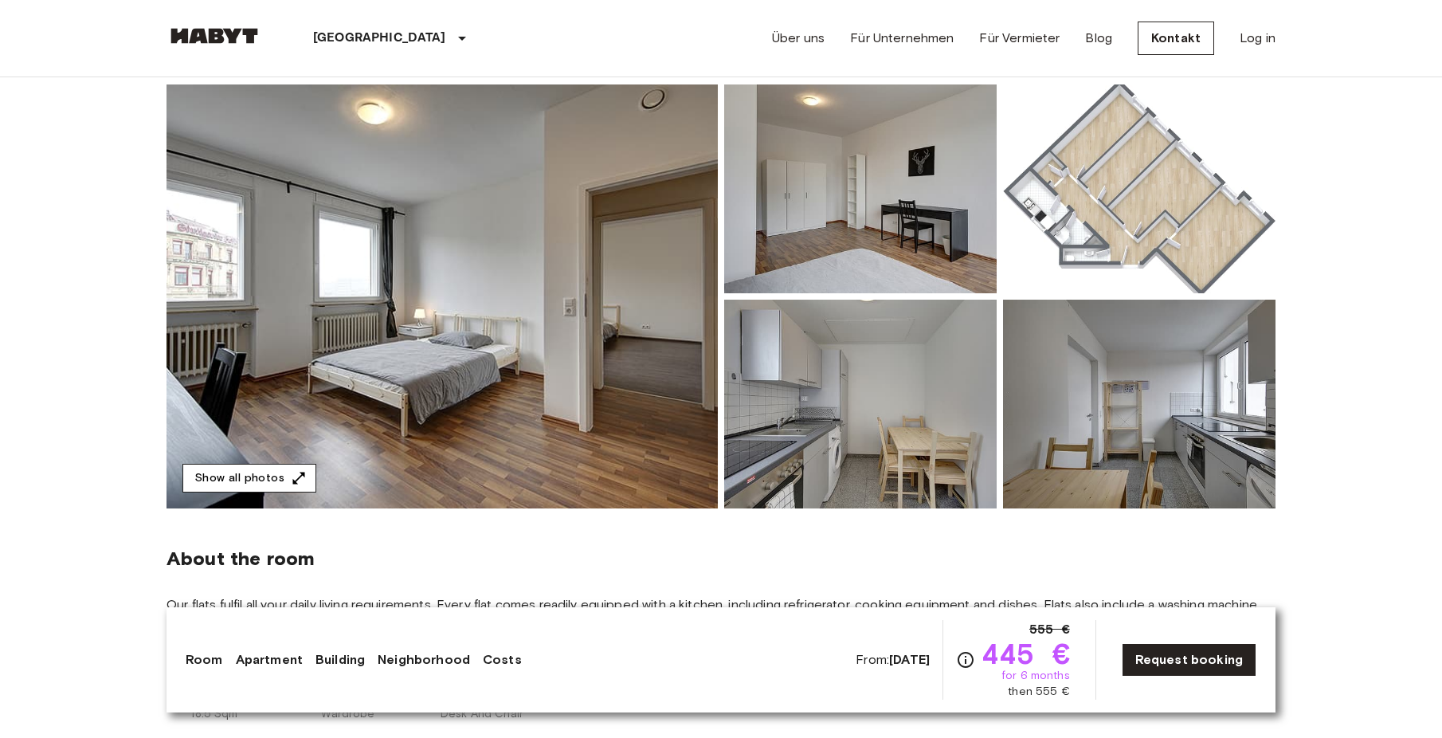
click at [291, 477] on icon "button" at bounding box center [299, 478] width 16 height 16
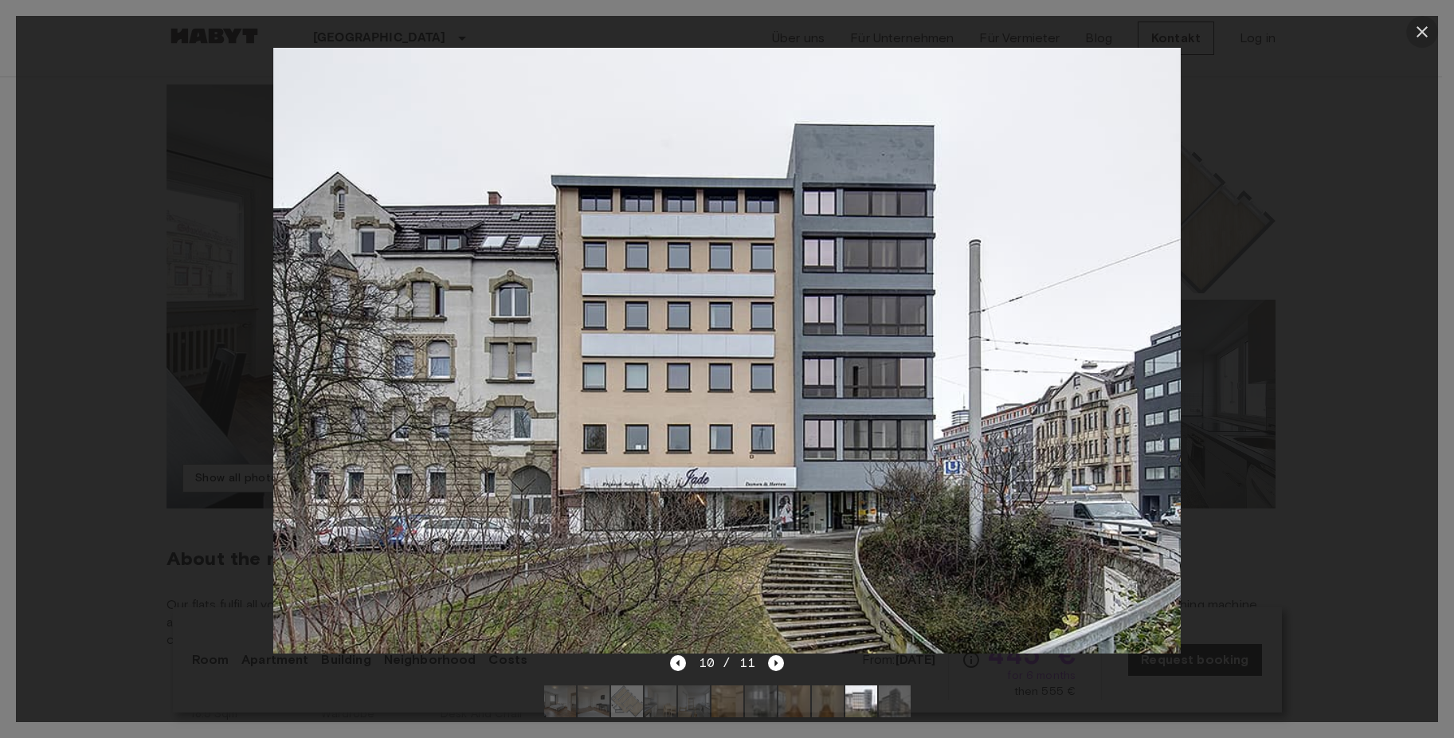
click at [1418, 32] on icon "button" at bounding box center [1422, 31] width 19 height 19
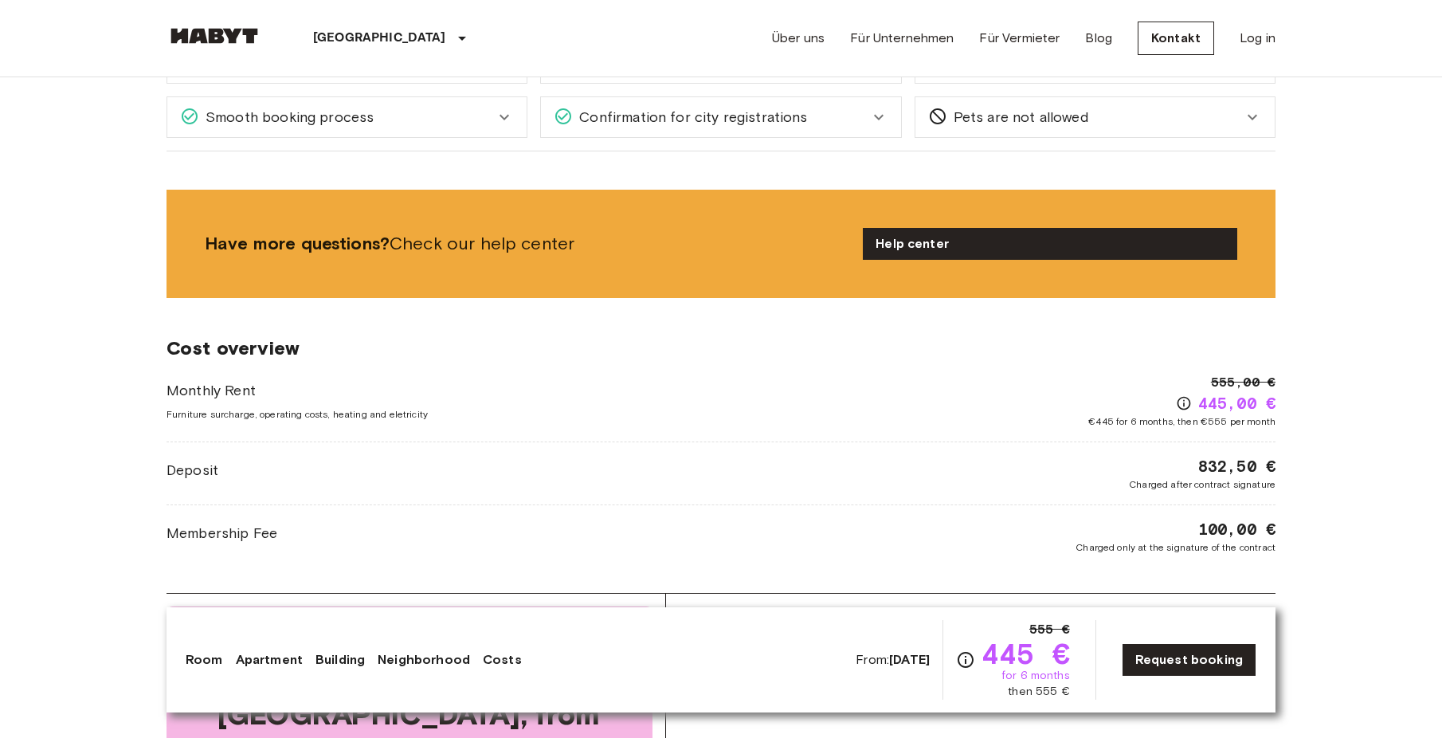
scroll to position [1468, 0]
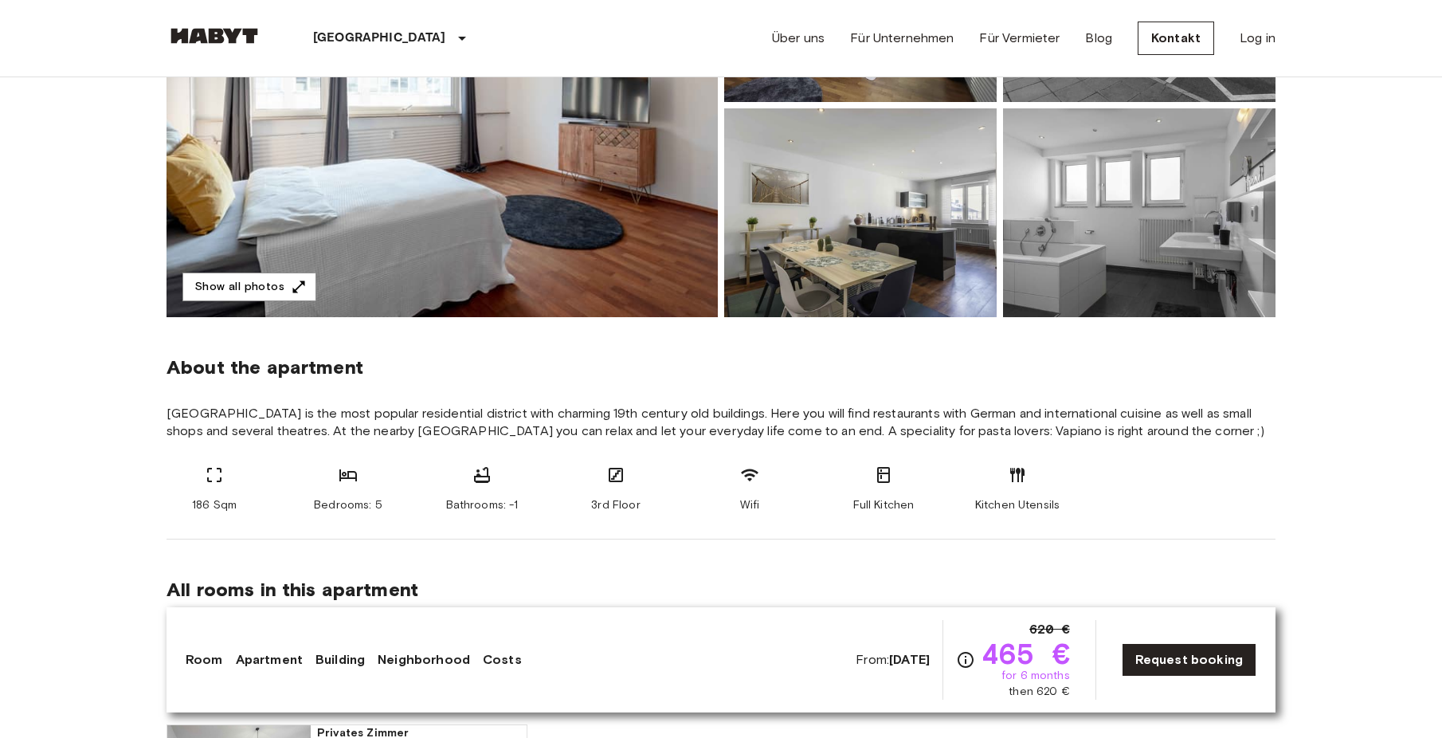
scroll to position [58, 0]
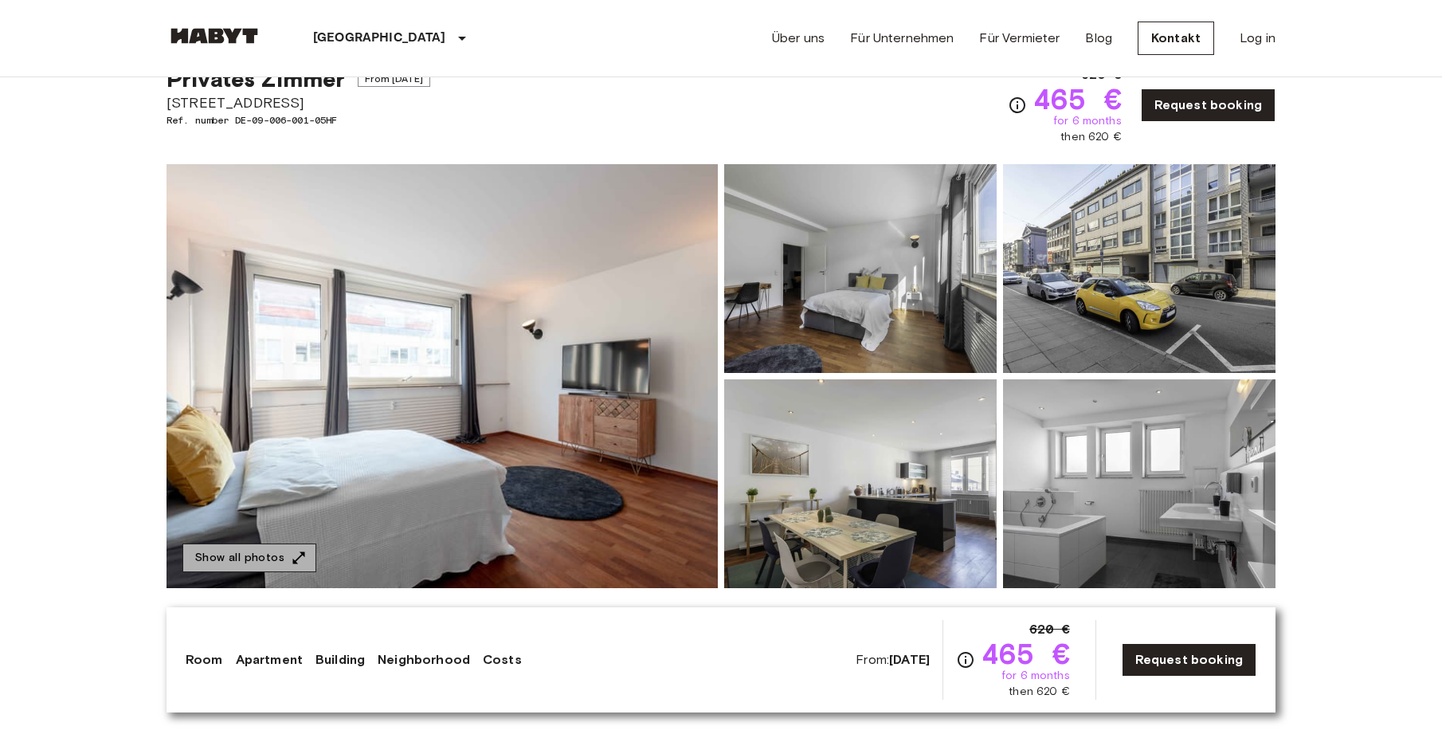
click at [258, 547] on button "Show all photos" at bounding box center [249, 557] width 134 height 29
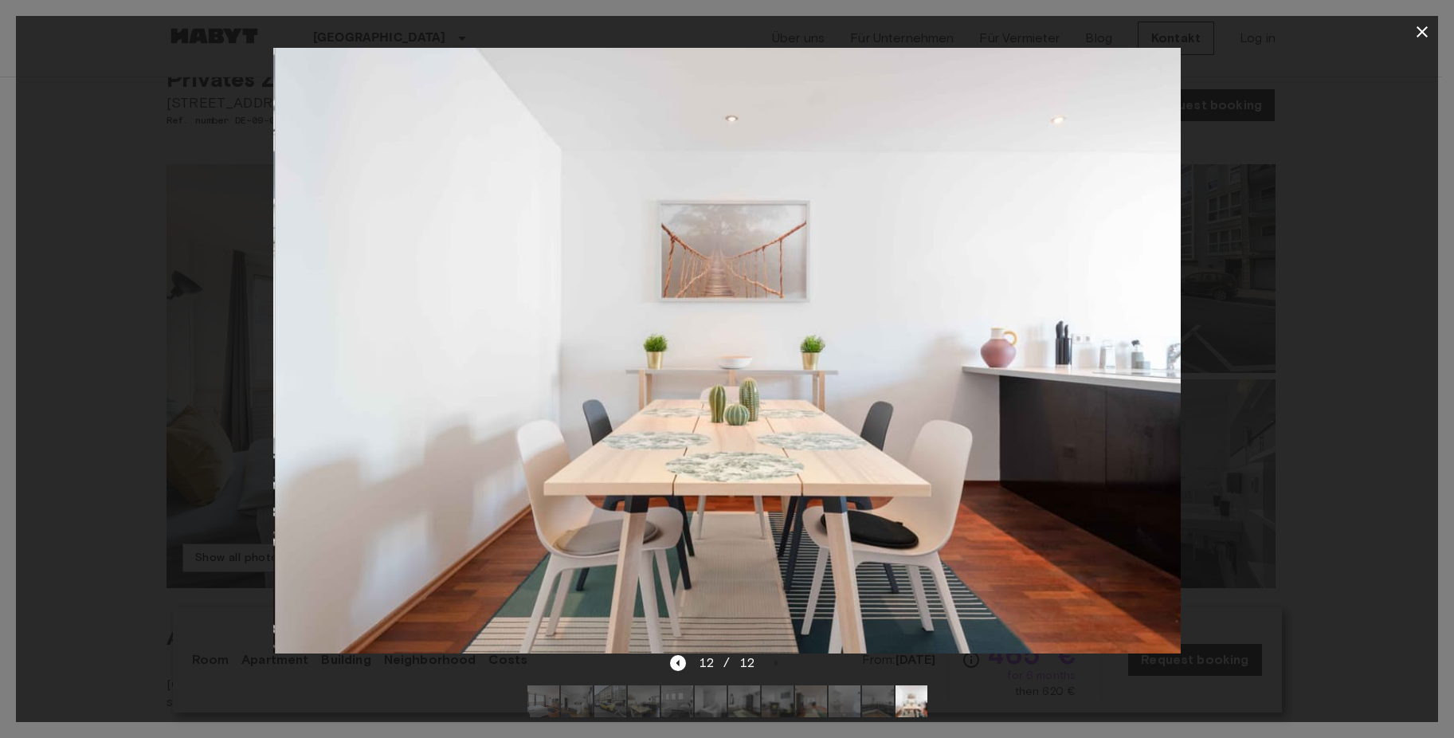
click at [1352, 336] on div at bounding box center [727, 351] width 1422 height 606
click at [1415, 25] on icon "button" at bounding box center [1422, 31] width 19 height 19
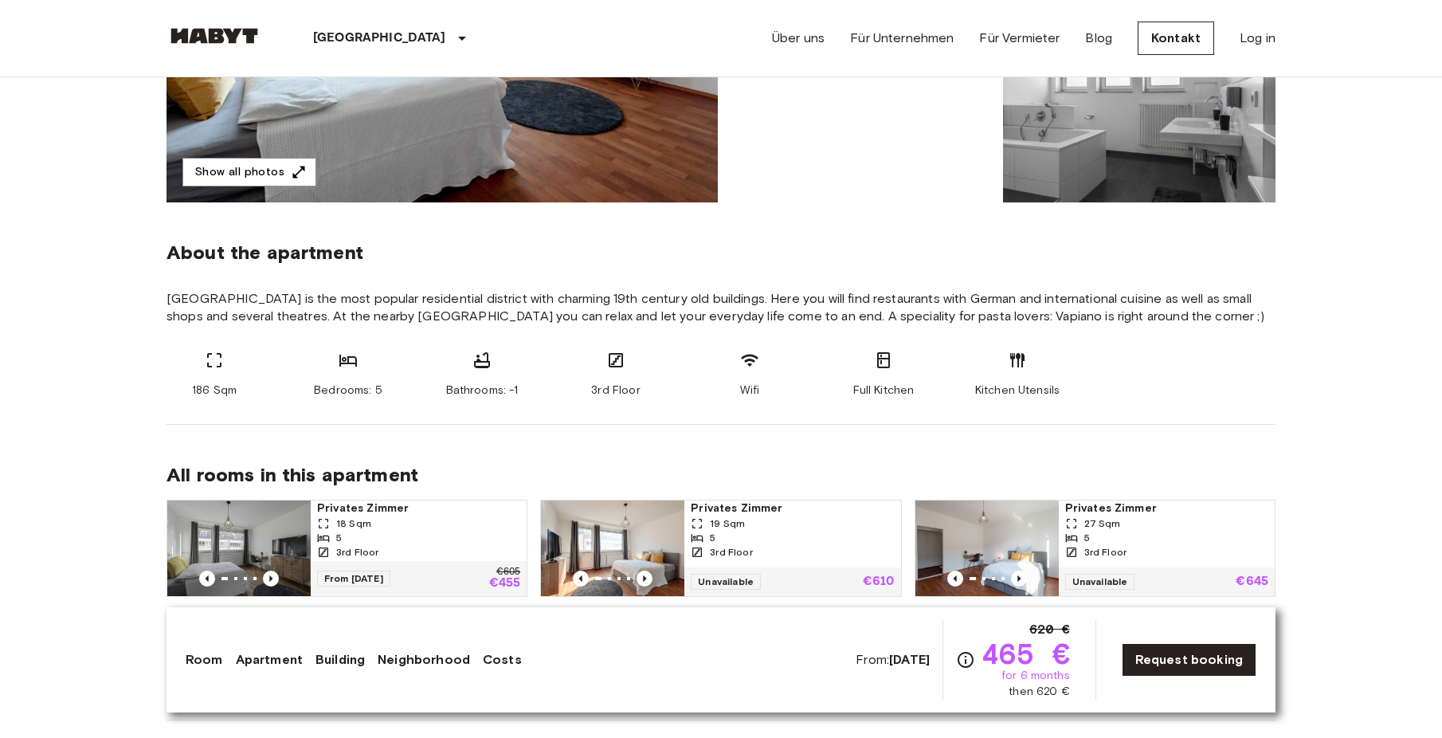
scroll to position [190, 0]
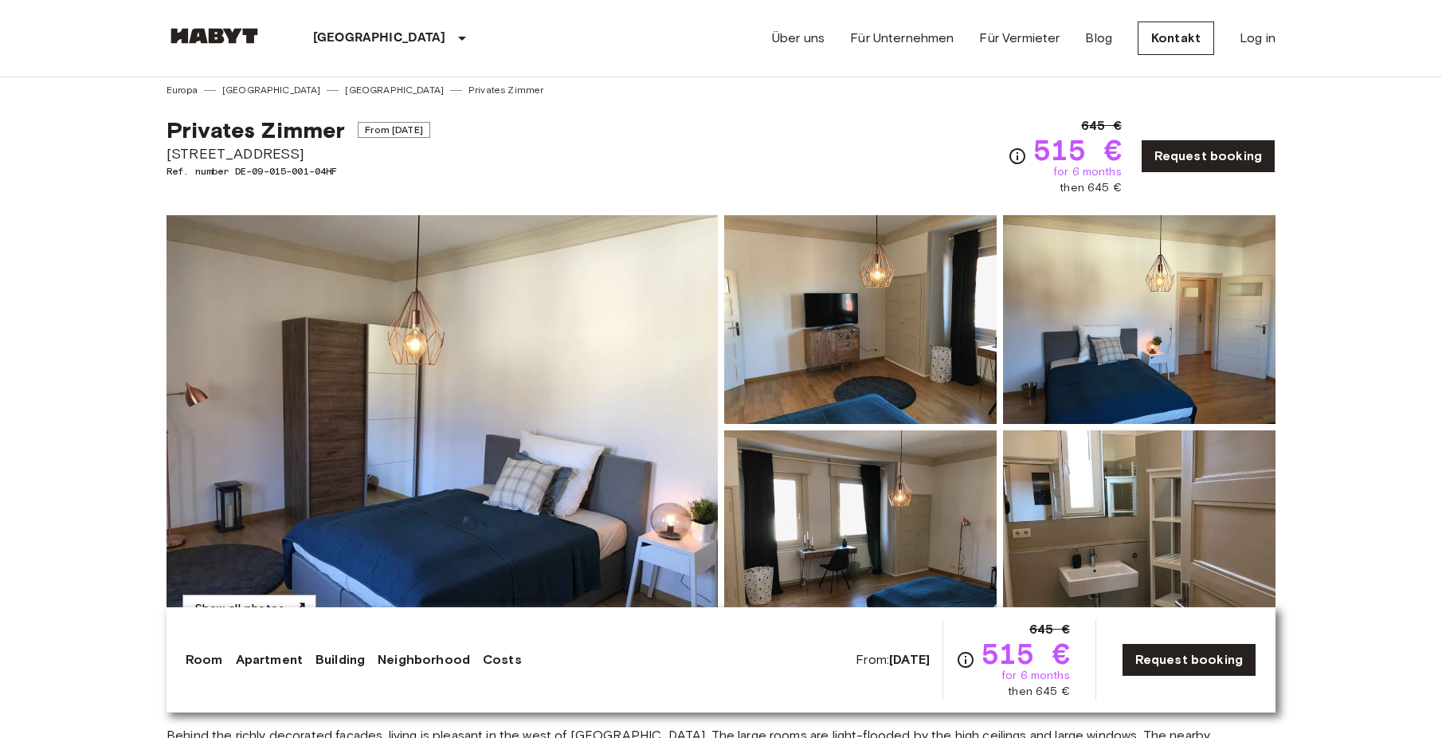
scroll to position [8, 0]
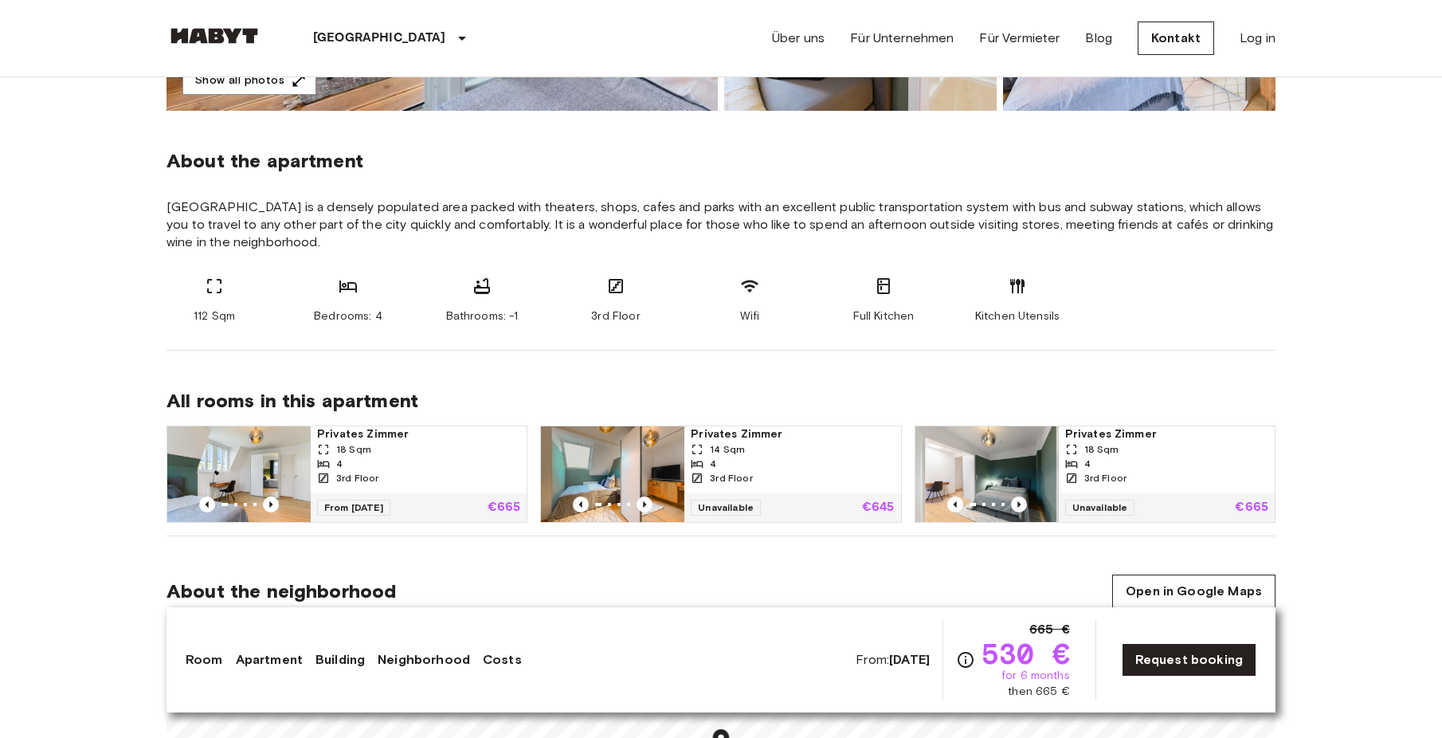
scroll to position [543, 0]
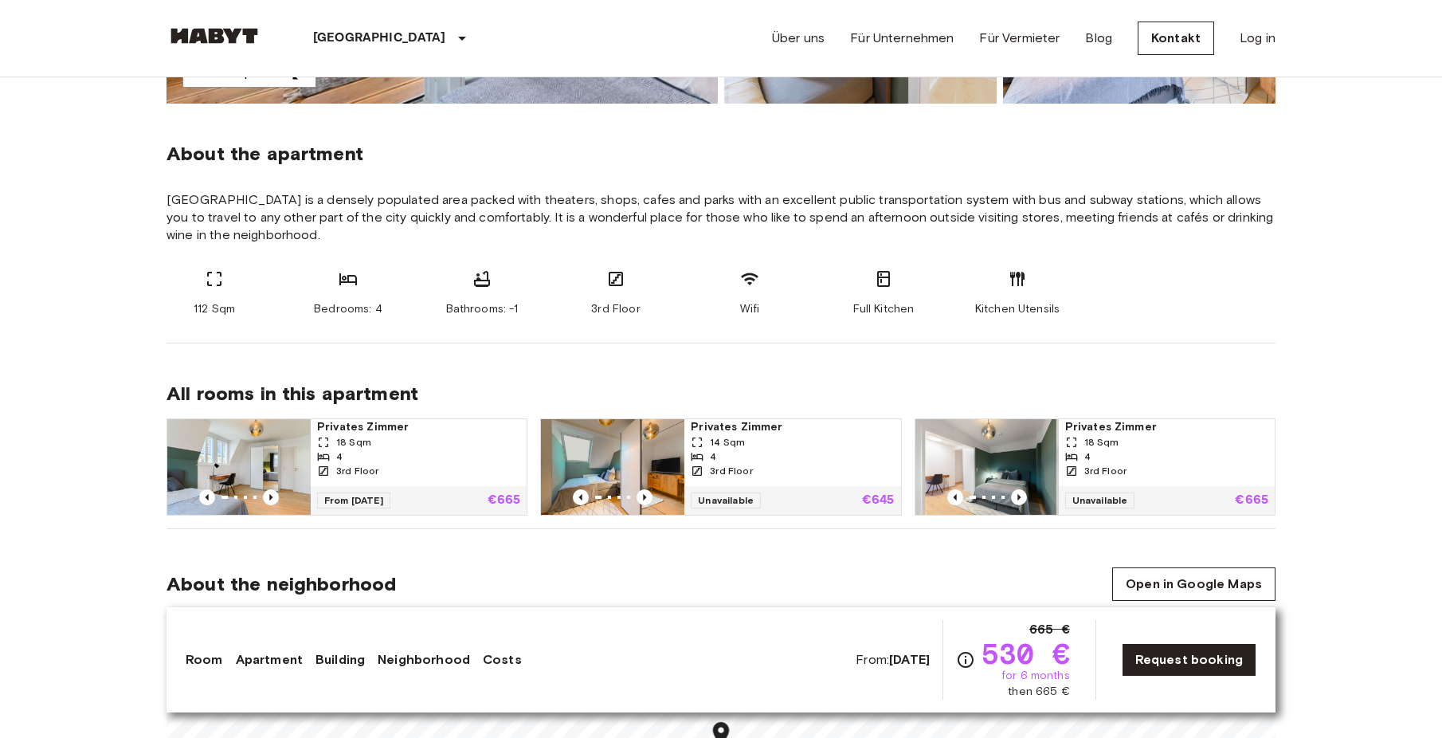
click at [1123, 440] on div "18 Sqm" at bounding box center [1166, 442] width 203 height 14
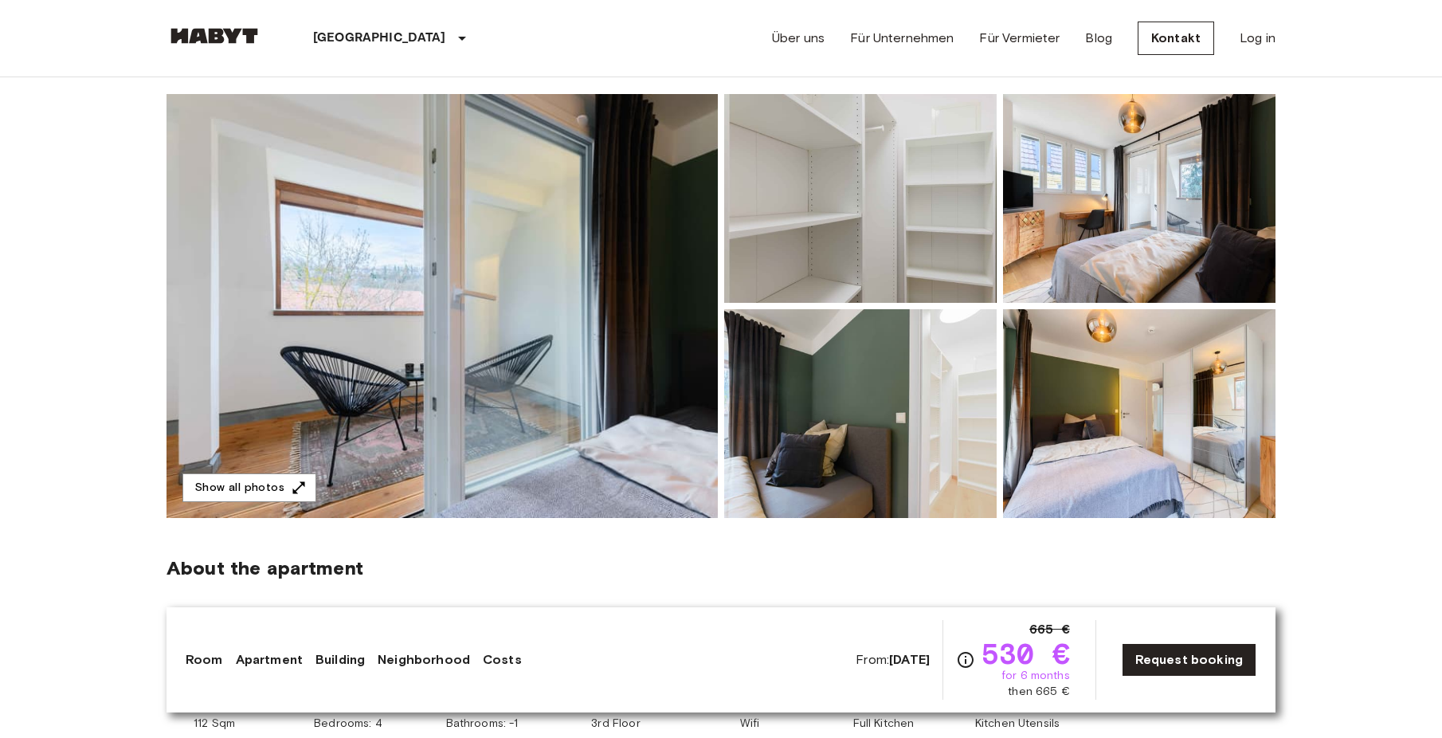
click at [439, 334] on img at bounding box center [442, 306] width 551 height 424
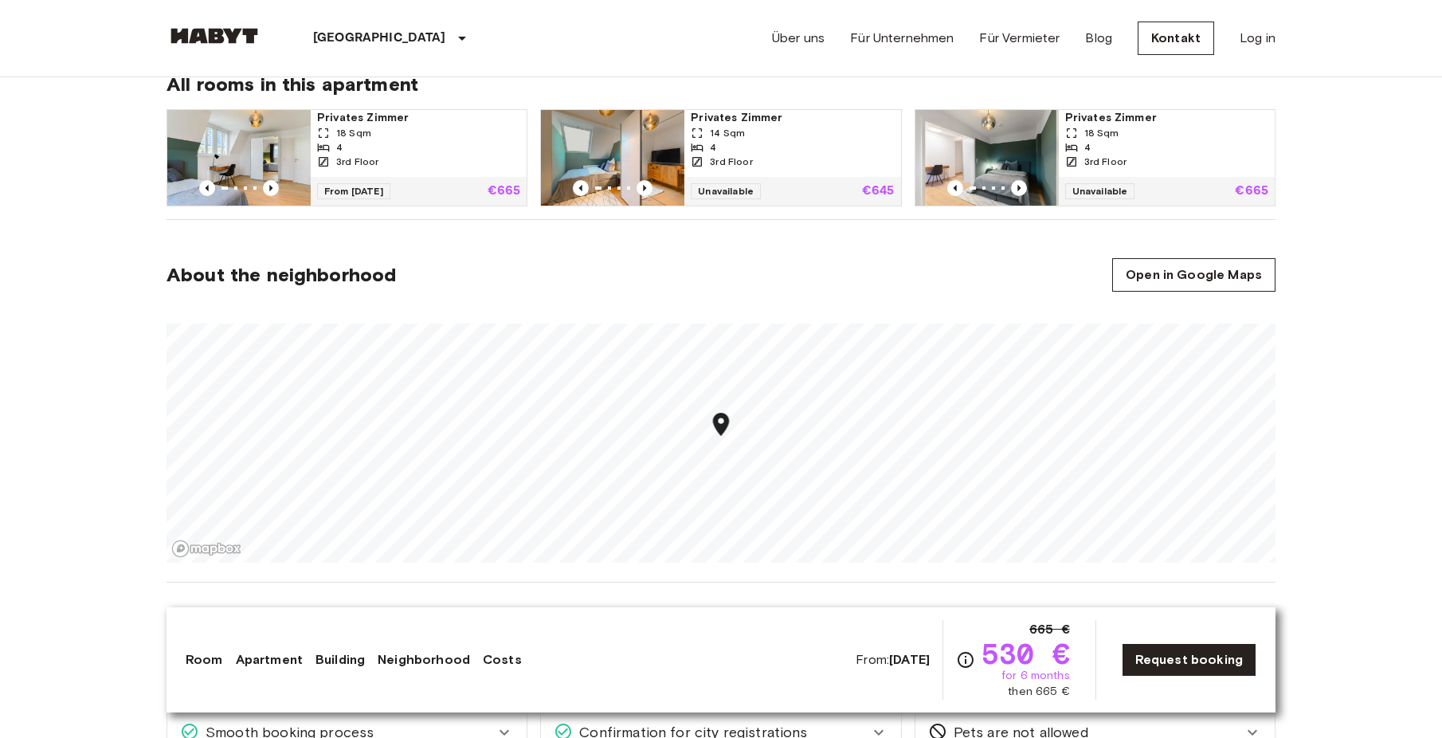
scroll to position [884, 0]
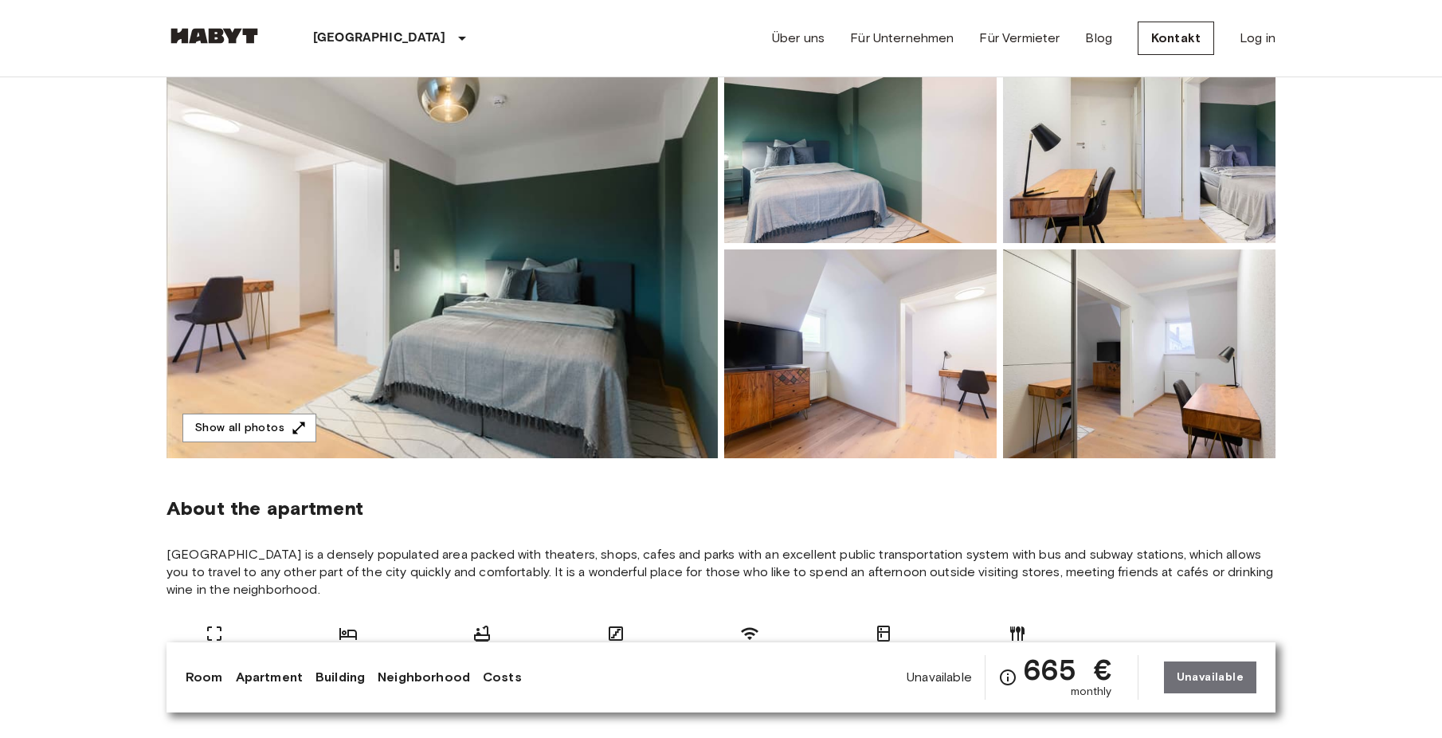
scroll to position [270, 0]
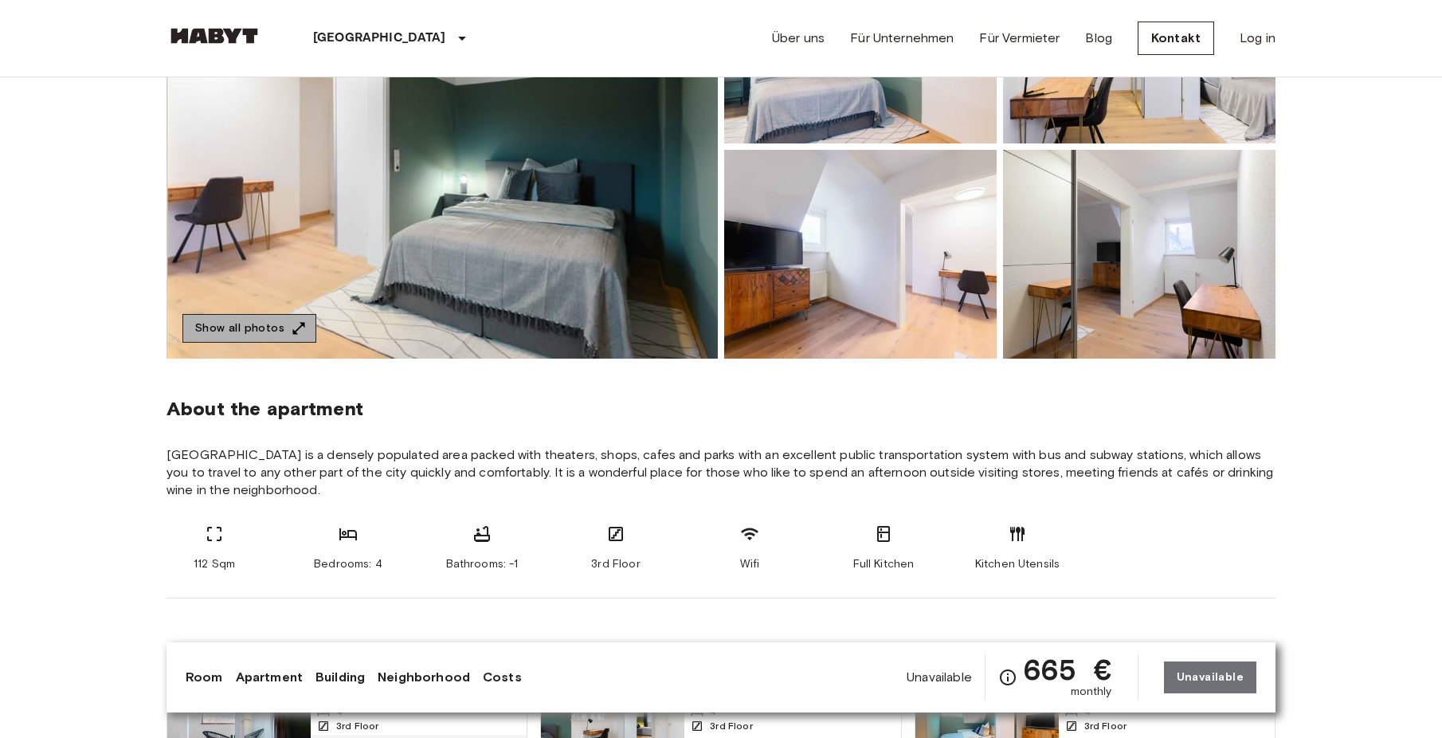
click at [286, 318] on button "Show all photos" at bounding box center [249, 328] width 134 height 29
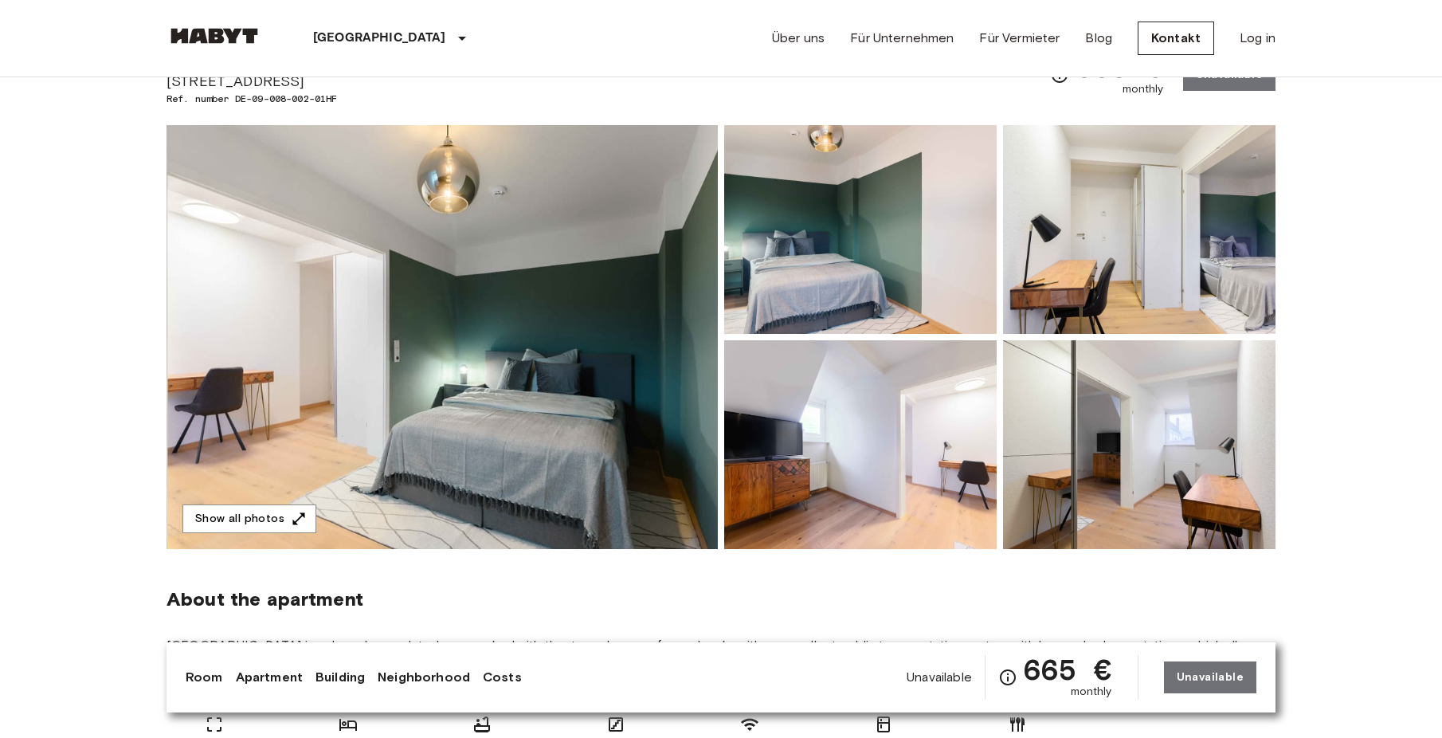
scroll to position [0, 0]
